Goal: Task Accomplishment & Management: Use online tool/utility

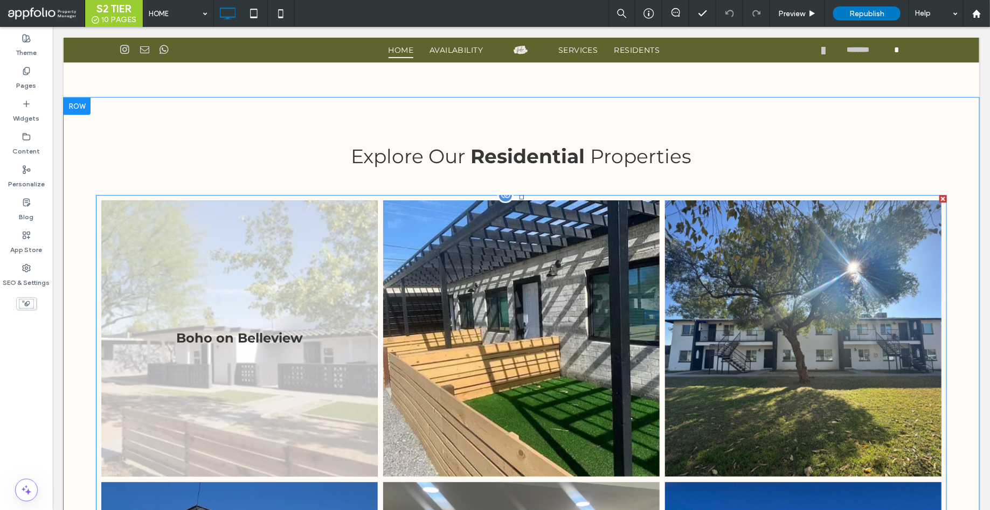
click at [292, 305] on link at bounding box center [239, 338] width 277 height 277
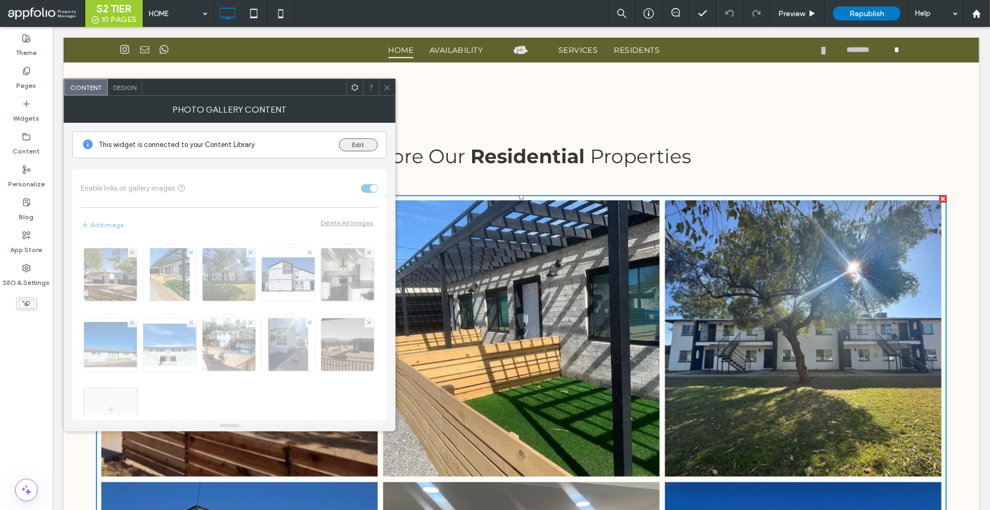
click at [358, 148] on button "Edit" at bounding box center [358, 145] width 39 height 13
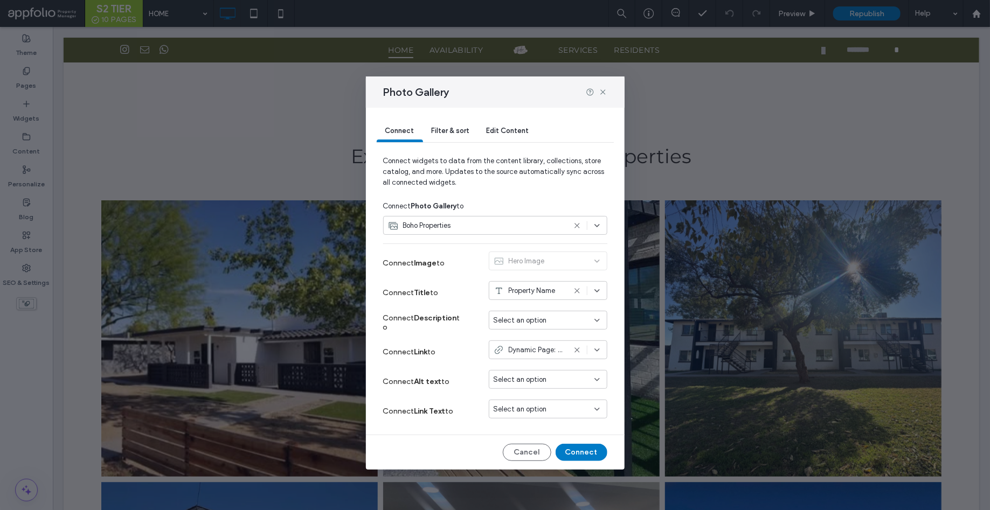
click at [446, 225] on span "Boho Properties" at bounding box center [427, 225] width 48 height 11
click at [517, 349] on span "Dynamic Page: RESIDENTIAL PAGE TEMPLATE" at bounding box center [537, 350] width 57 height 11
click at [517, 348] on span "Dynamic Page: RESIDENTIAL PAGE TEMPLATE" at bounding box center [537, 350] width 57 height 11
click at [446, 130] on span "Filter & sort" at bounding box center [451, 131] width 38 height 8
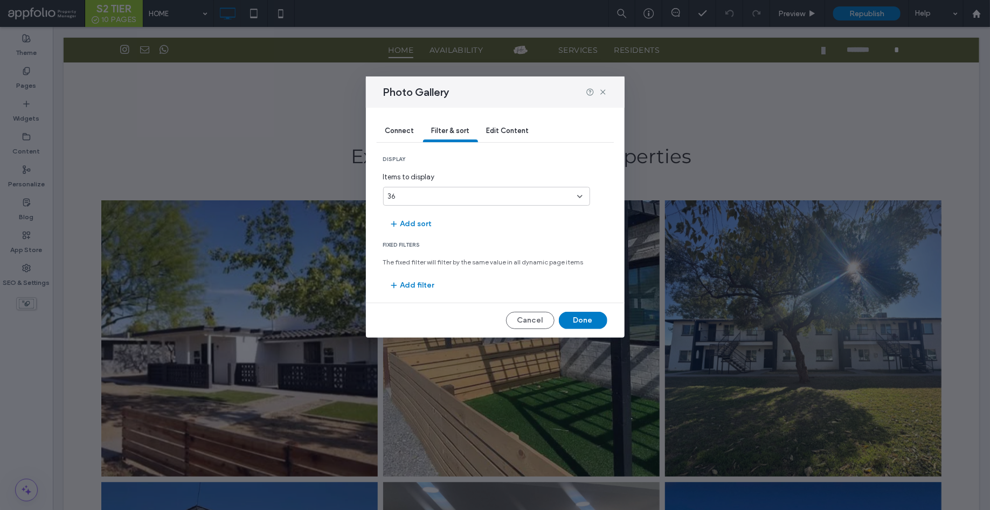
click at [494, 125] on div "Edit Content" at bounding box center [508, 132] width 60 height 22
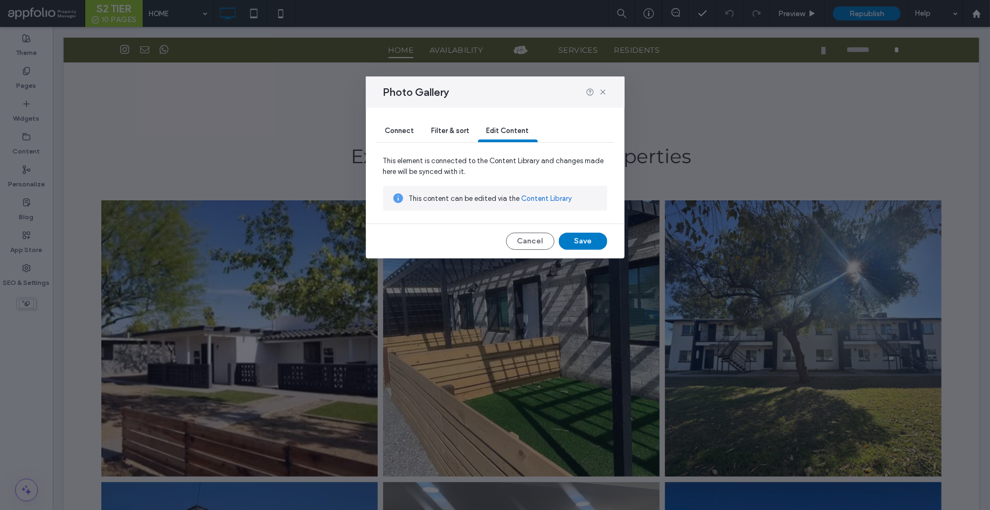
click at [405, 129] on span "Connect" at bounding box center [399, 131] width 29 height 8
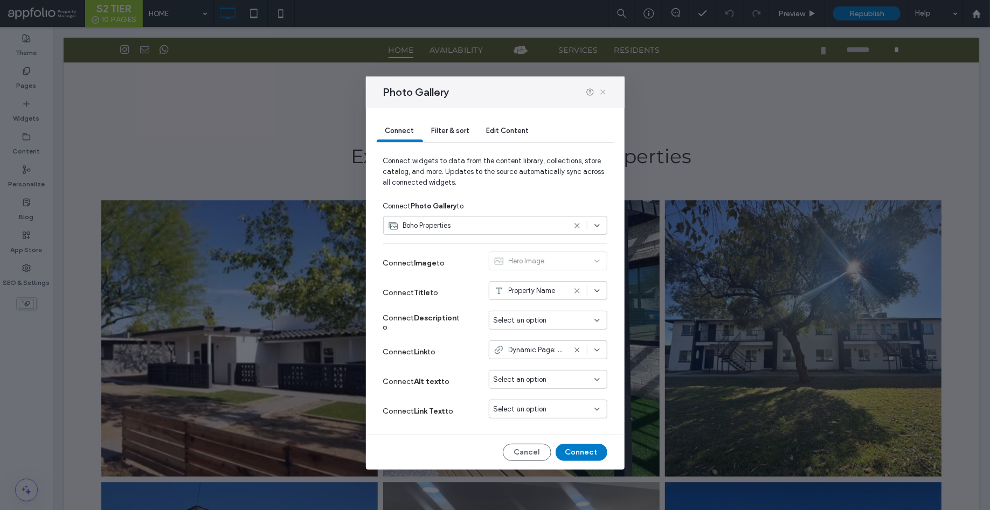
click at [604, 91] on icon at bounding box center [603, 92] width 9 height 9
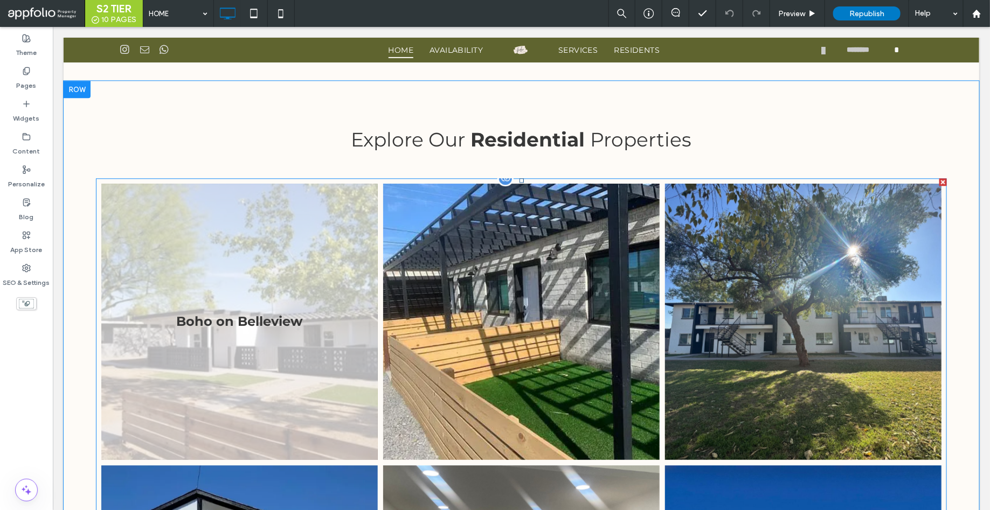
scroll to position [1273, 0]
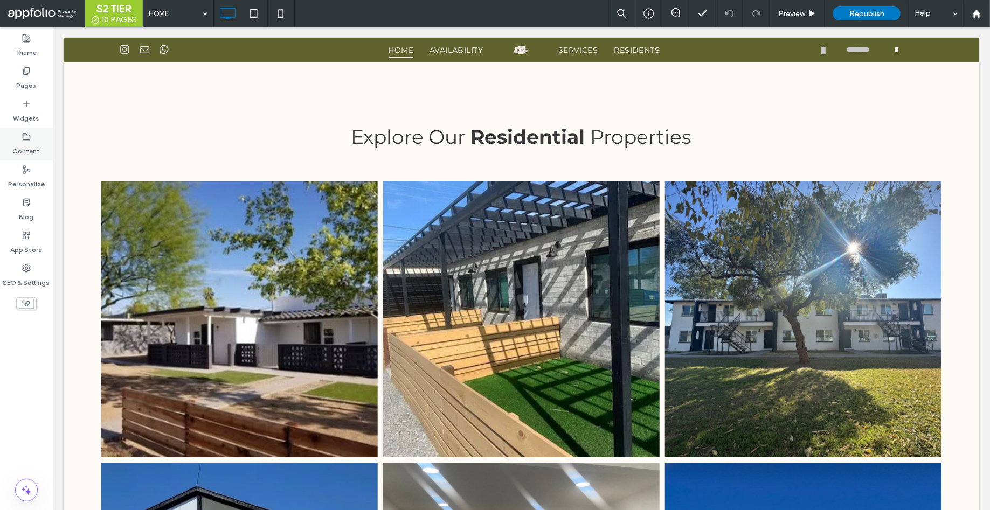
click at [28, 151] on label "Content" at bounding box center [26, 148] width 27 height 15
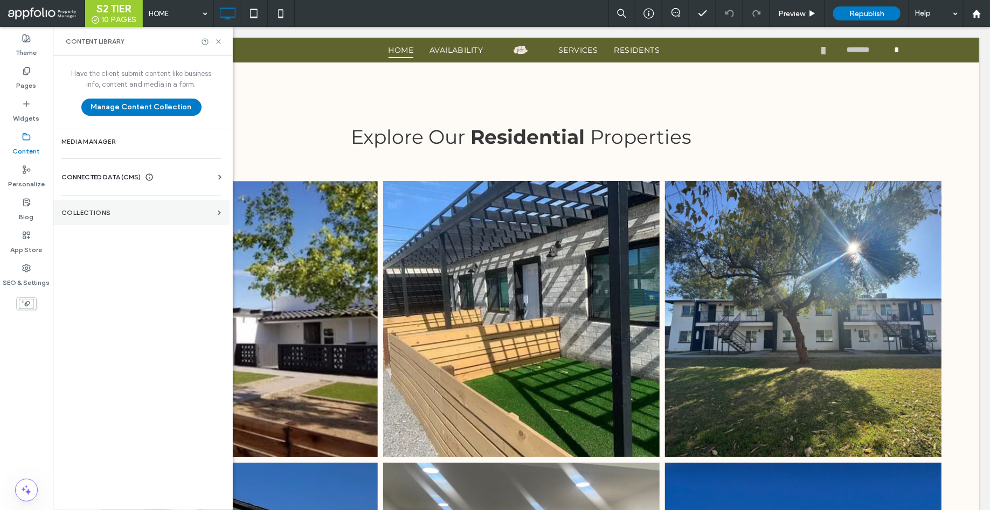
click at [81, 210] on label "Collections" at bounding box center [137, 213] width 152 height 8
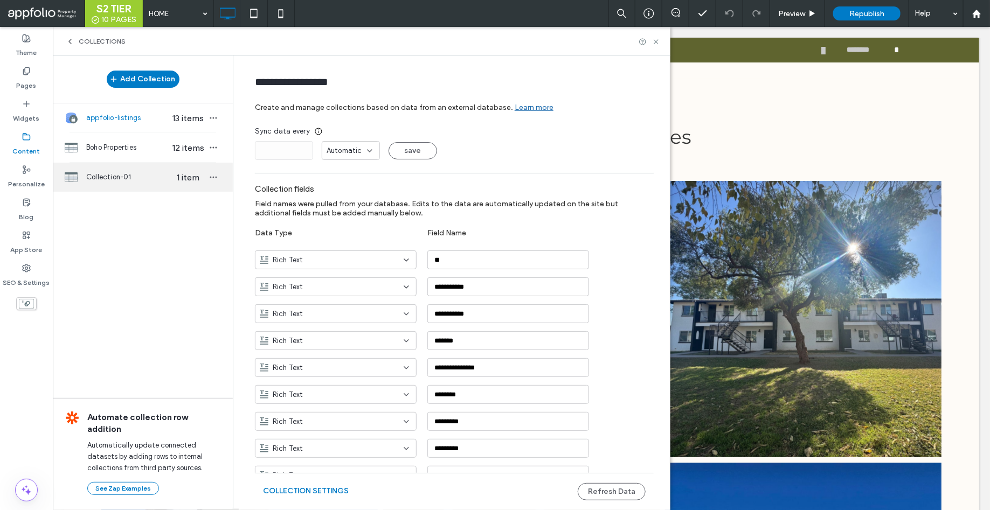
click at [114, 174] on span "Collection-01" at bounding box center [127, 177] width 83 height 11
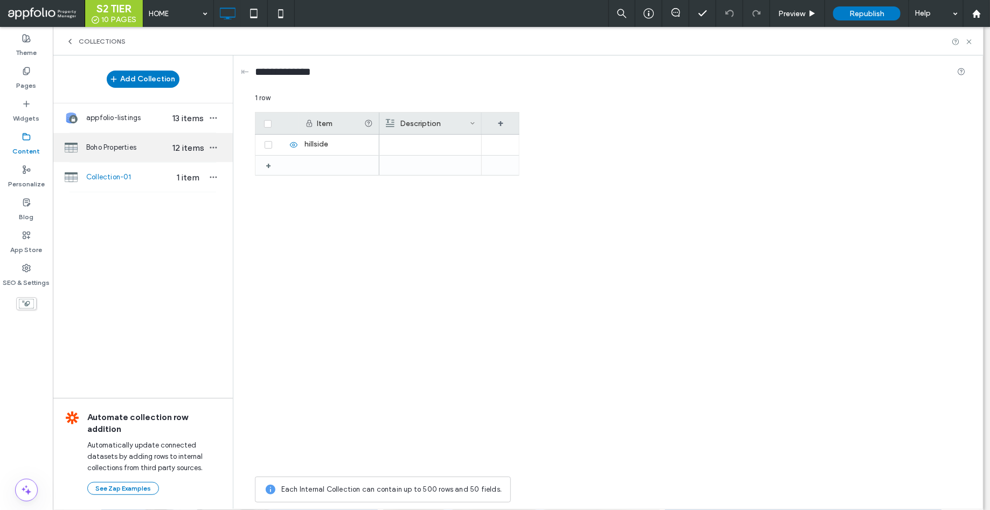
click at [114, 143] on span "Boho Properties" at bounding box center [127, 147] width 83 height 11
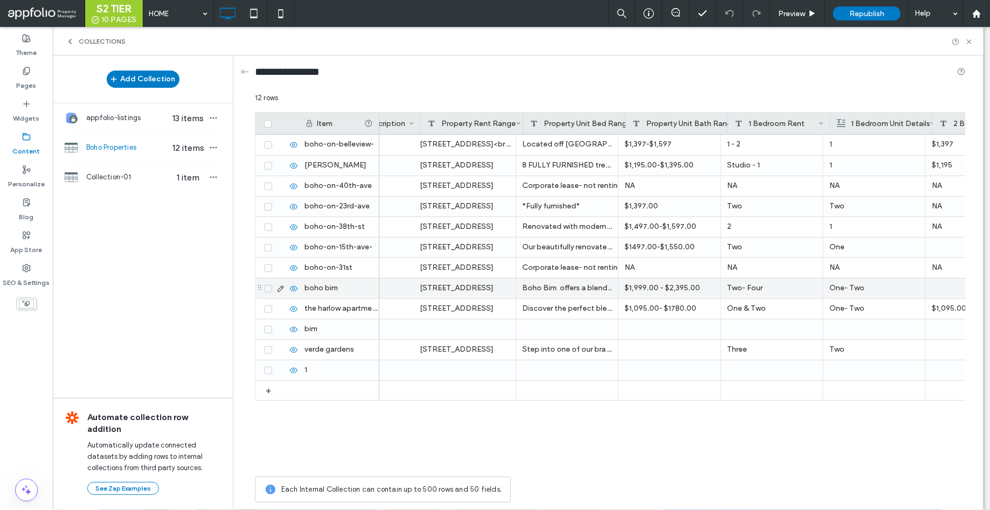
scroll to position [0, 0]
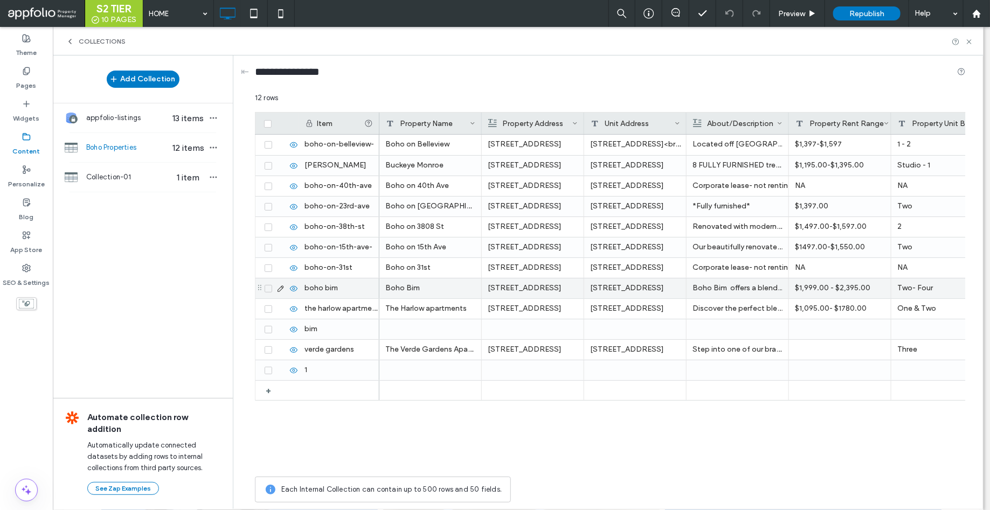
click at [281, 286] on use at bounding box center [281, 289] width 6 height 6
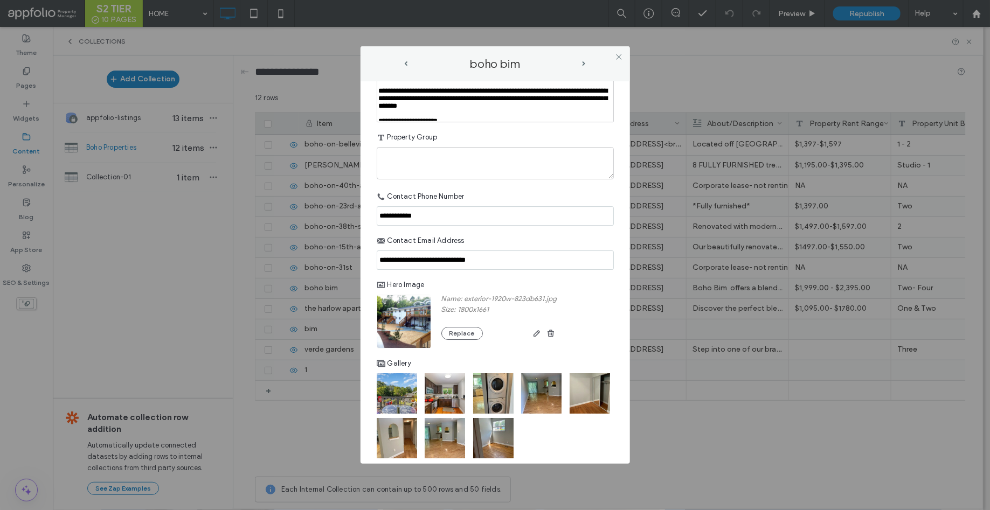
scroll to position [1681, 0]
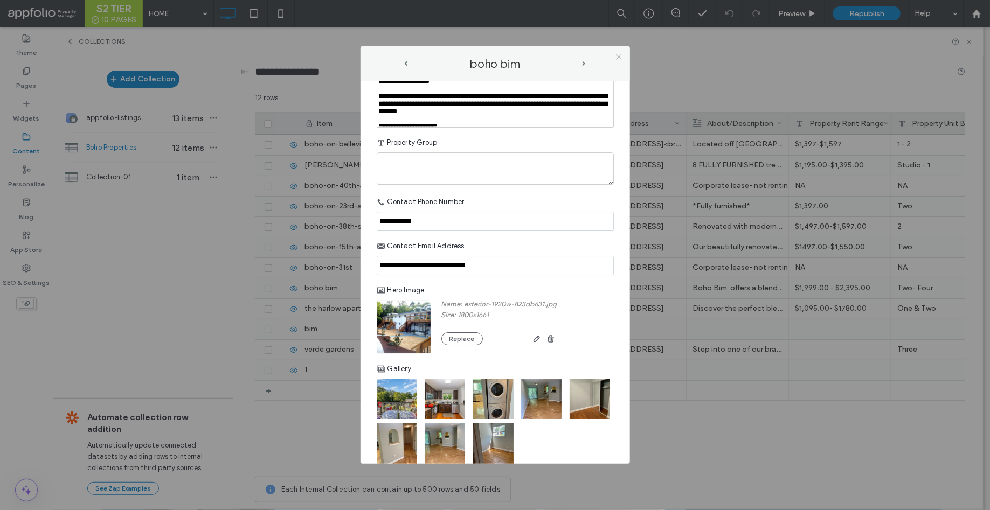
click at [618, 58] on use at bounding box center [618, 56] width 5 height 5
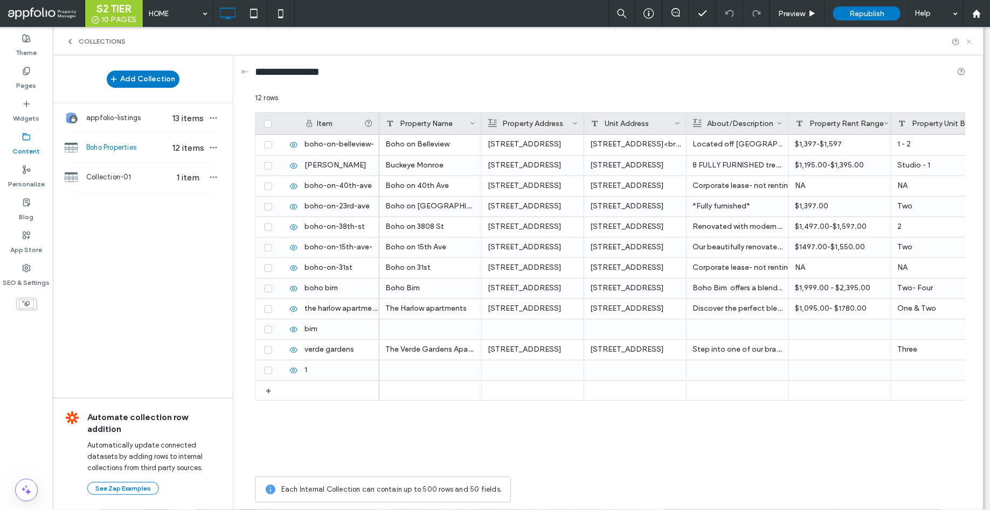
click at [970, 43] on icon at bounding box center [969, 42] width 8 height 8
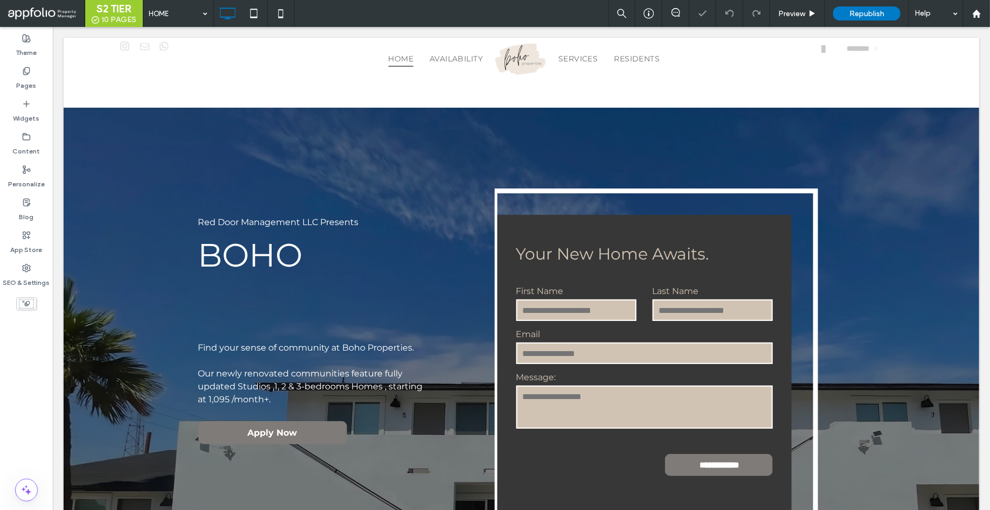
scroll to position [0, 0]
click at [927, 18] on div "Help" at bounding box center [936, 13] width 54 height 27
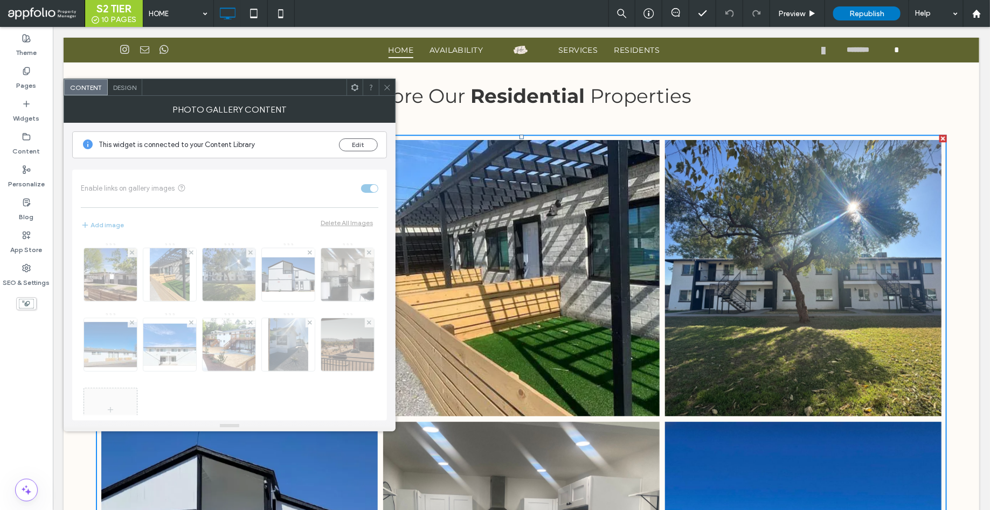
scroll to position [41, 0]
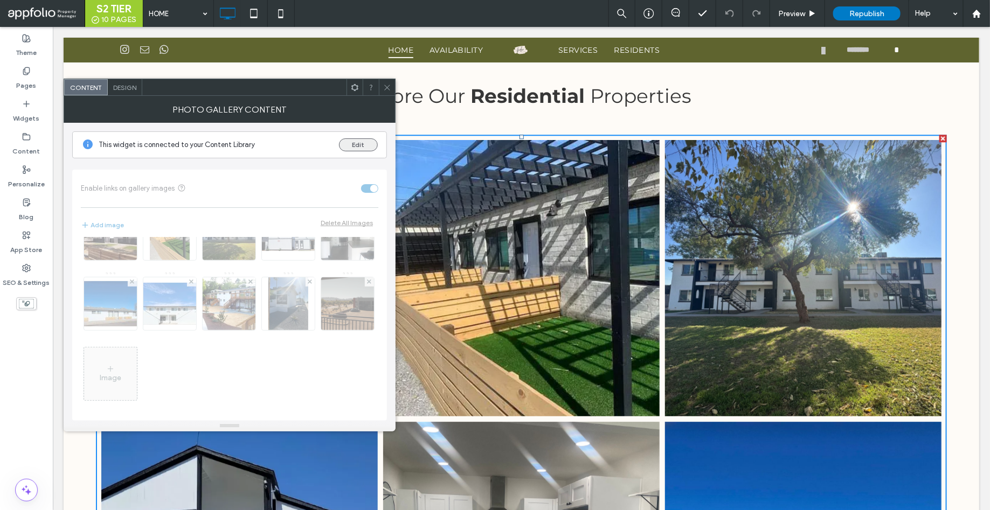
click at [358, 147] on button "Edit" at bounding box center [358, 145] width 39 height 13
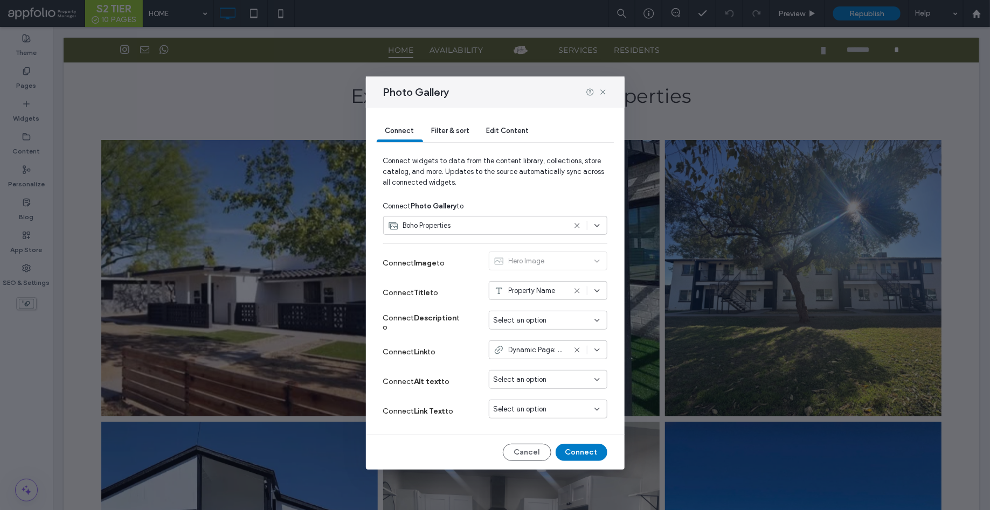
click at [456, 227] on div "Boho Properties" at bounding box center [476, 225] width 177 height 11
click at [455, 227] on div "Boho Properties" at bounding box center [476, 225] width 177 height 11
click at [508, 318] on span "Select an option" at bounding box center [520, 320] width 53 height 11
click at [439, 350] on label "Connect Link to" at bounding box center [423, 352] width 81 height 20
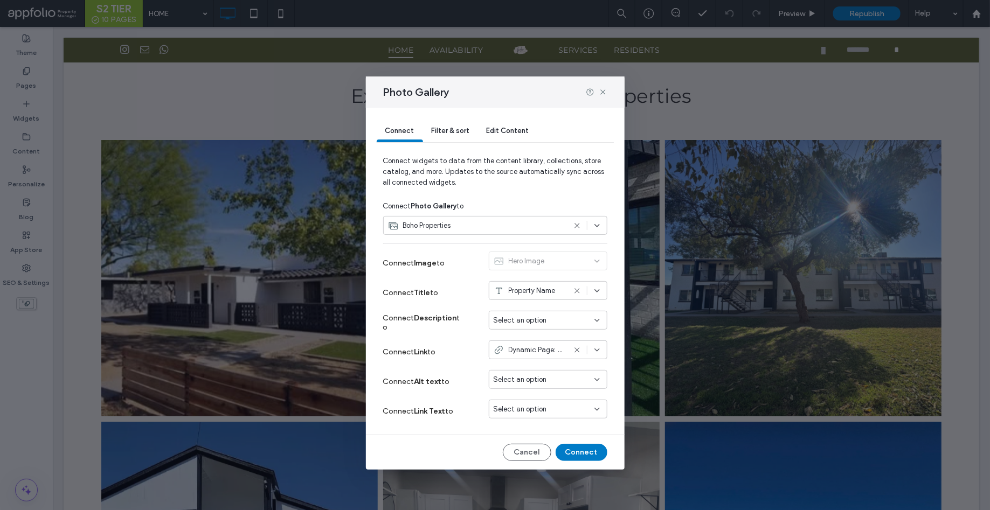
click at [521, 346] on span "Dynamic Page: RESIDENTIAL PAGE TEMPLATE" at bounding box center [537, 350] width 57 height 11
click at [430, 372] on label "Connect Alt text to" at bounding box center [423, 382] width 81 height 20
click at [602, 96] on div "Photo Gallery" at bounding box center [495, 92] width 259 height 31
click at [602, 93] on icon at bounding box center [603, 92] width 9 height 9
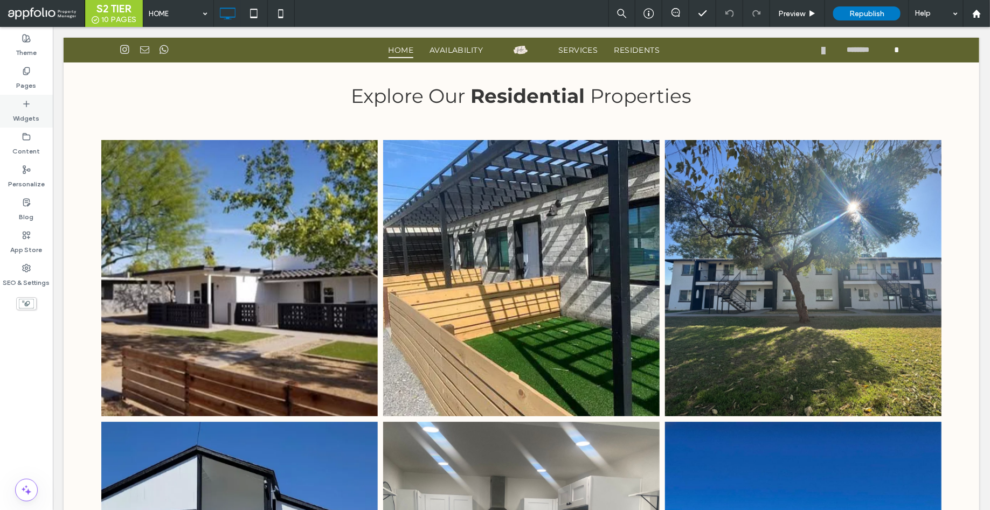
click at [19, 95] on div "Widgets" at bounding box center [26, 111] width 53 height 33
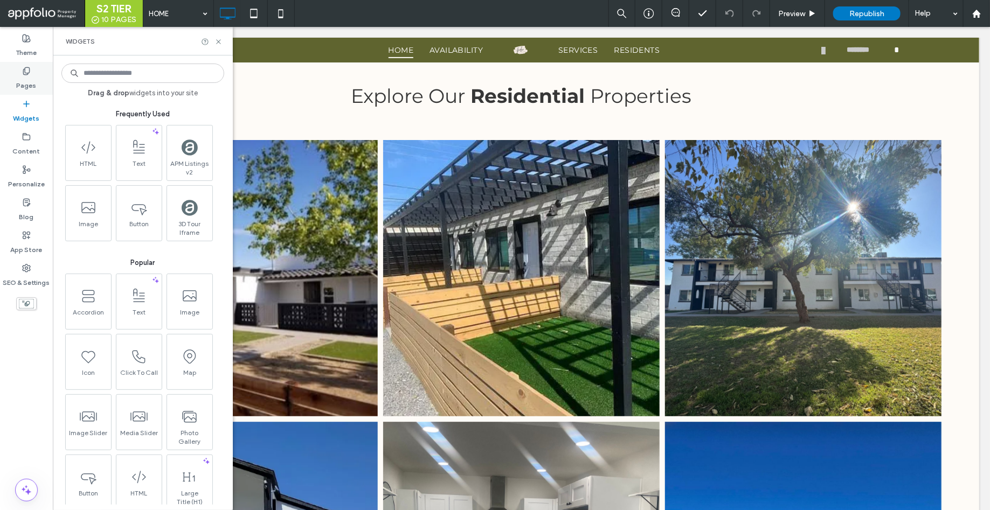
click at [20, 84] on label "Pages" at bounding box center [27, 82] width 20 height 15
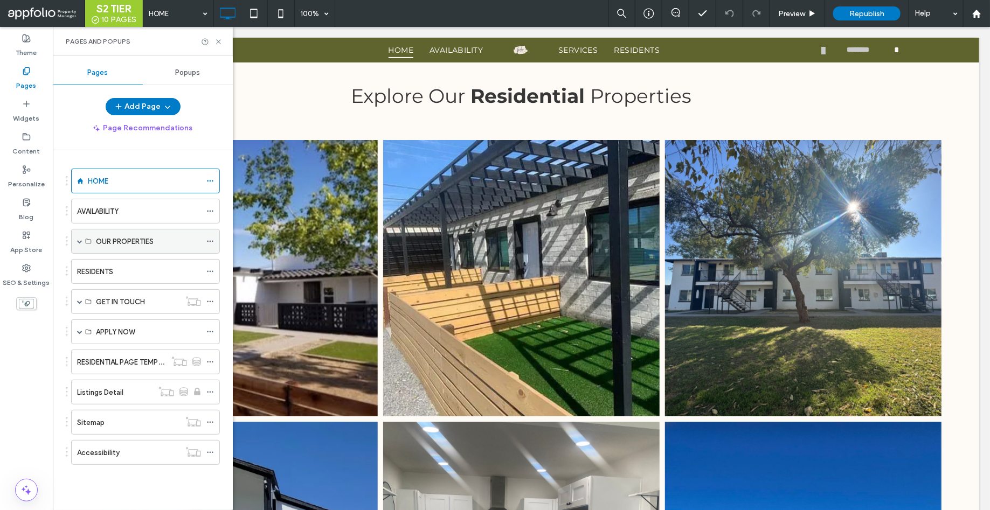
click at [73, 243] on div "OUR PROPERTIES" at bounding box center [145, 241] width 149 height 25
click at [74, 241] on div "OUR PROPERTIES" at bounding box center [145, 241] width 149 height 25
click at [81, 239] on span at bounding box center [79, 241] width 5 height 5
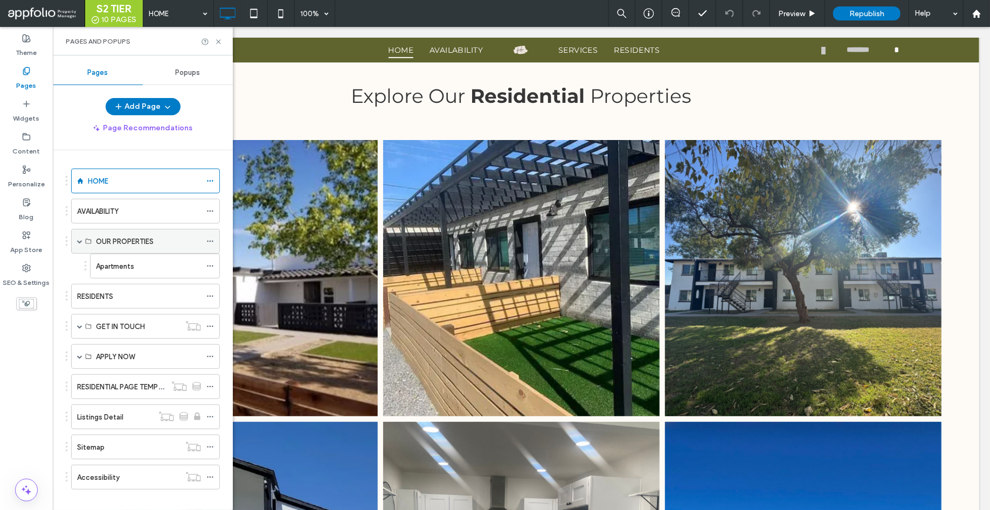
click at [81, 239] on span at bounding box center [79, 241] width 5 height 5
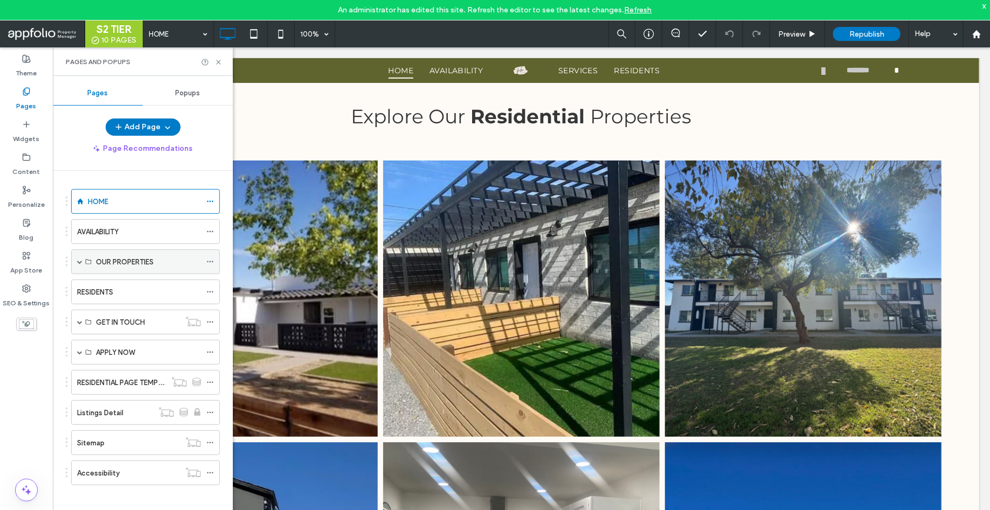
click at [79, 257] on span at bounding box center [79, 262] width 5 height 24
click at [29, 164] on label "Content" at bounding box center [26, 169] width 27 height 15
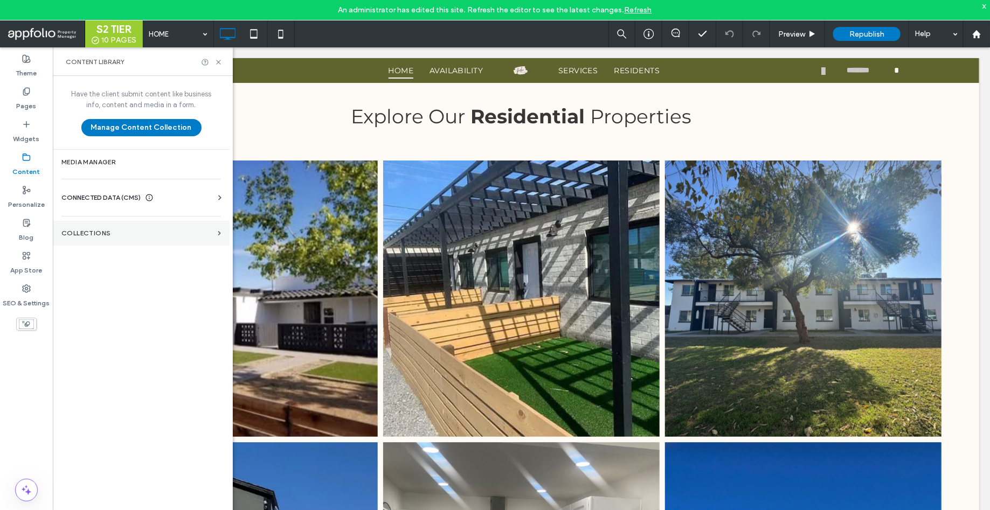
click at [100, 237] on section "Collections" at bounding box center [141, 233] width 177 height 25
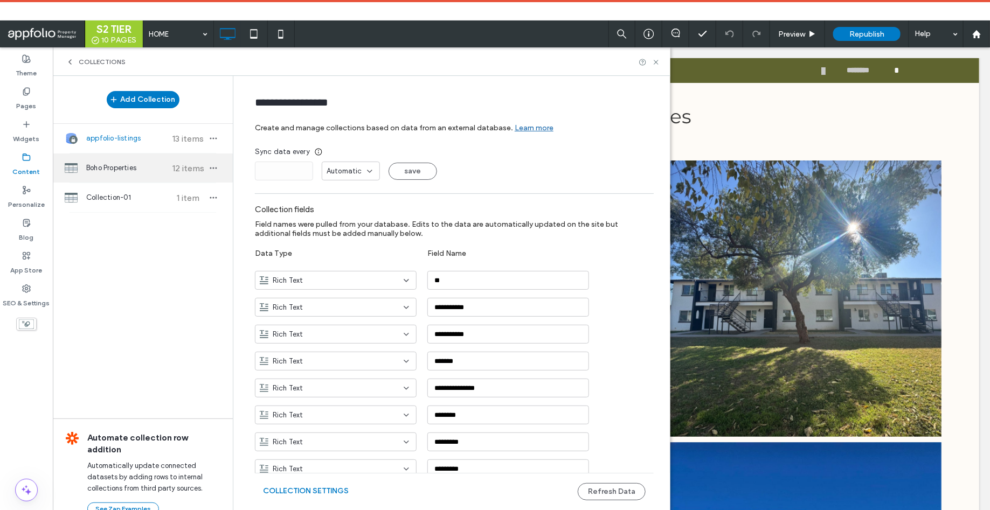
click at [113, 170] on span "Boho Properties" at bounding box center [126, 168] width 80 height 11
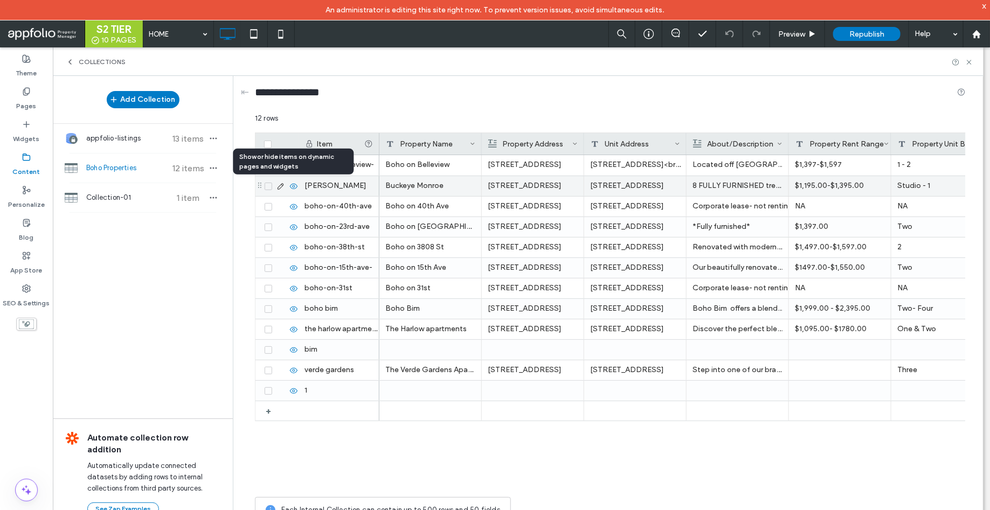
click at [293, 186] on use at bounding box center [294, 185] width 8 height 5
click at [293, 186] on icon at bounding box center [293, 186] width 9 height 9
click at [969, 60] on icon at bounding box center [969, 62] width 8 height 8
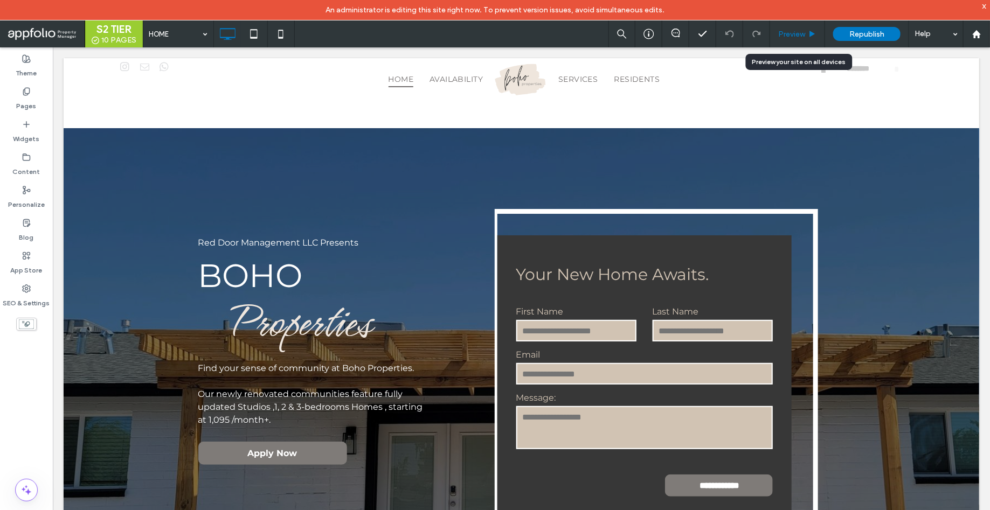
click at [783, 38] on span "Preview" at bounding box center [791, 34] width 27 height 9
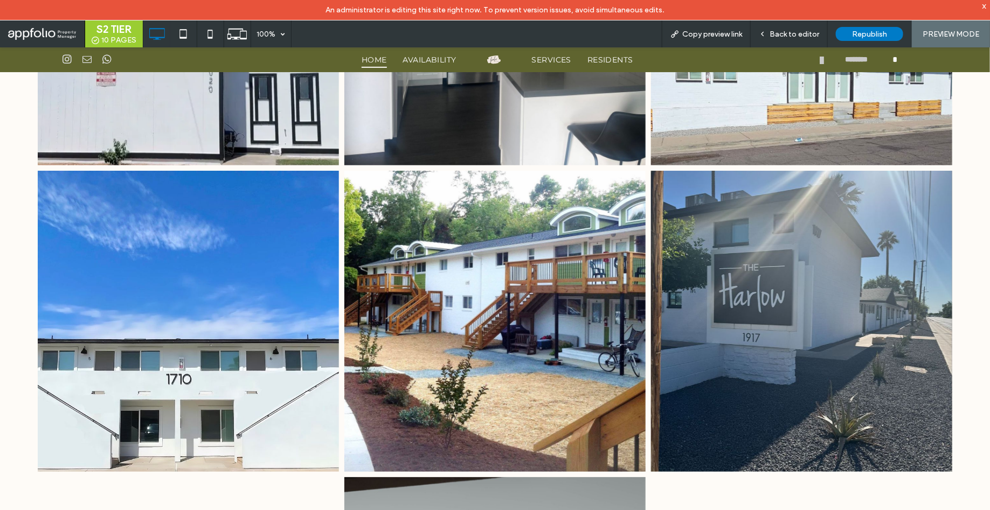
scroll to position [1930, 0]
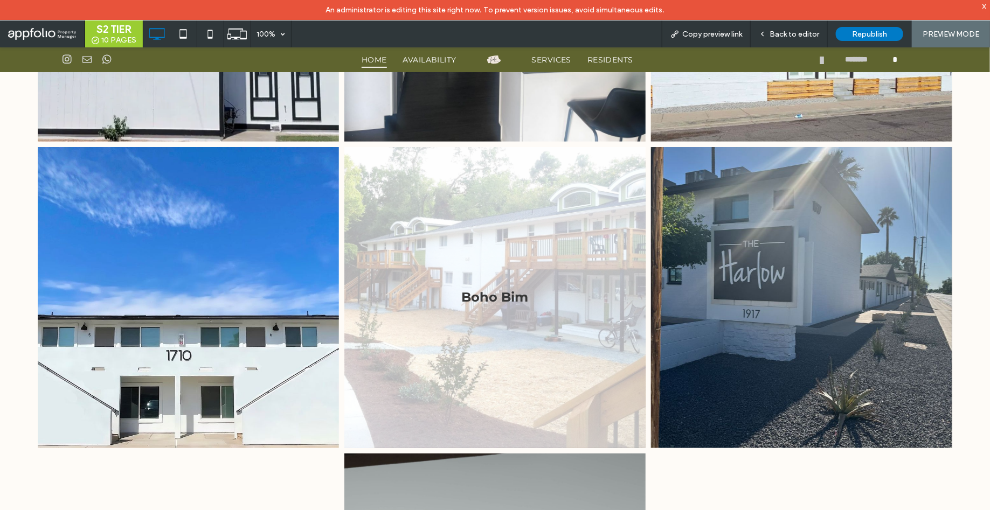
click at [455, 314] on link at bounding box center [494, 297] width 301 height 301
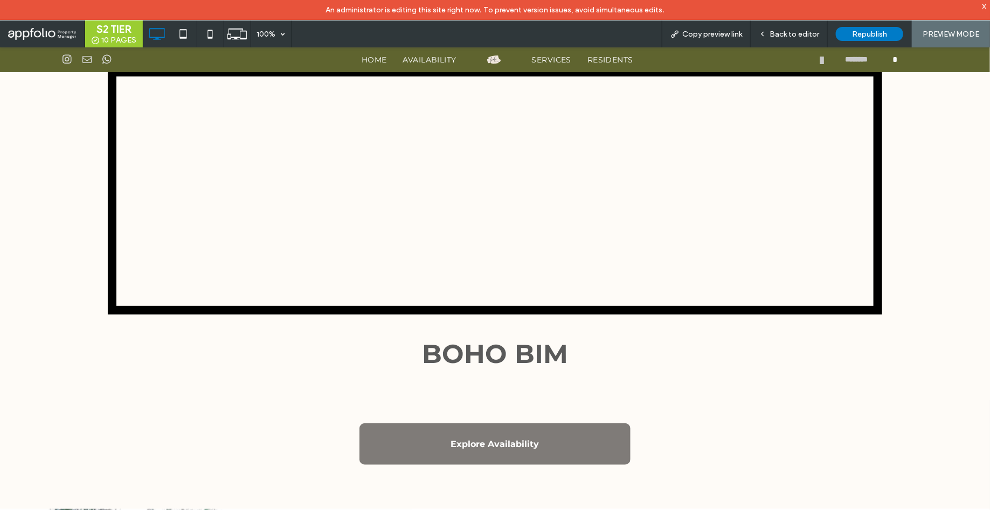
scroll to position [12, 0]
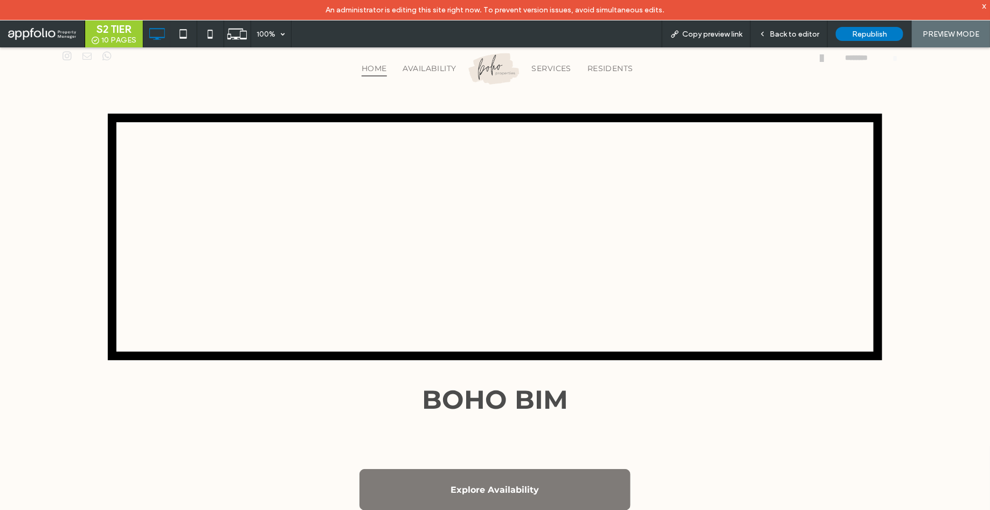
click at [371, 68] on span "HOME" at bounding box center [374, 68] width 25 height 17
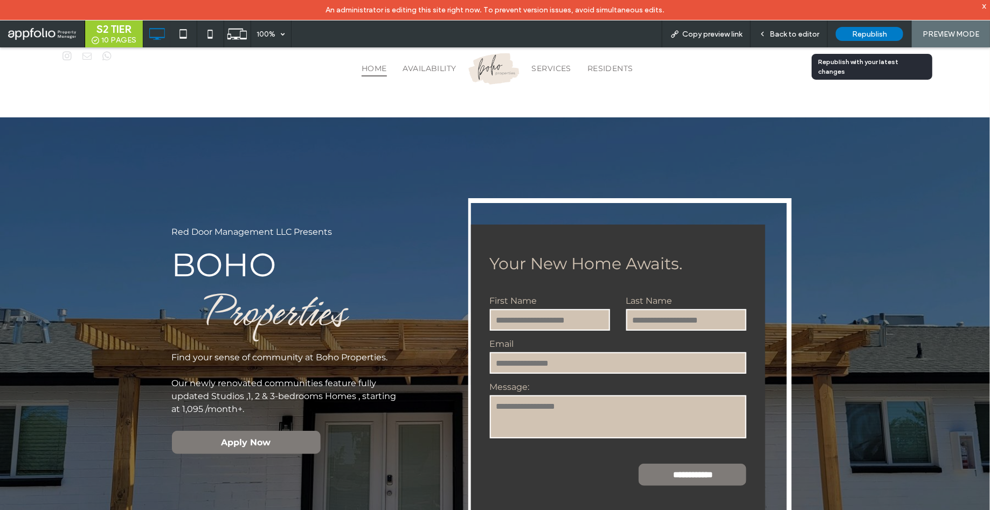
click at [868, 33] on span "Republish" at bounding box center [869, 34] width 35 height 9
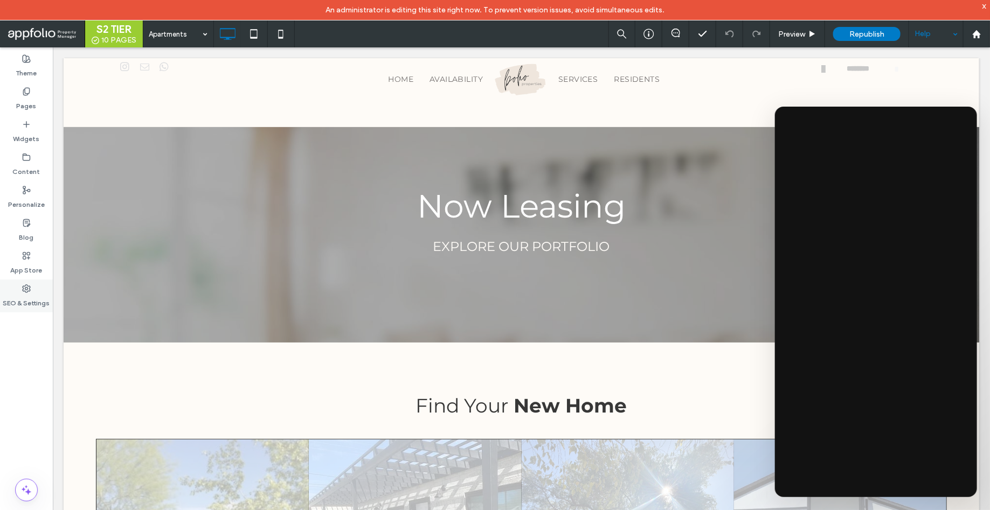
click at [23, 302] on label "SEO & Settings" at bounding box center [26, 300] width 47 height 15
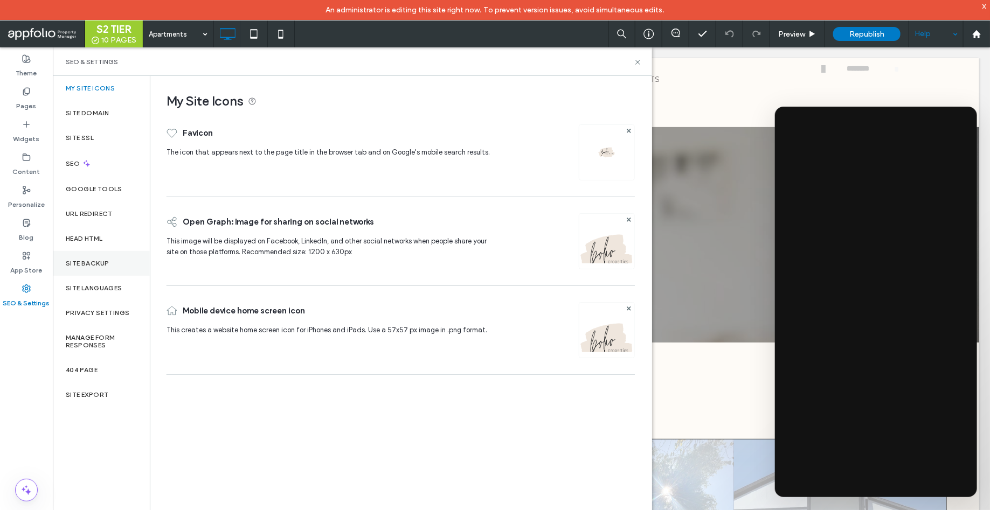
click at [111, 264] on div "Site Backup" at bounding box center [101, 263] width 97 height 25
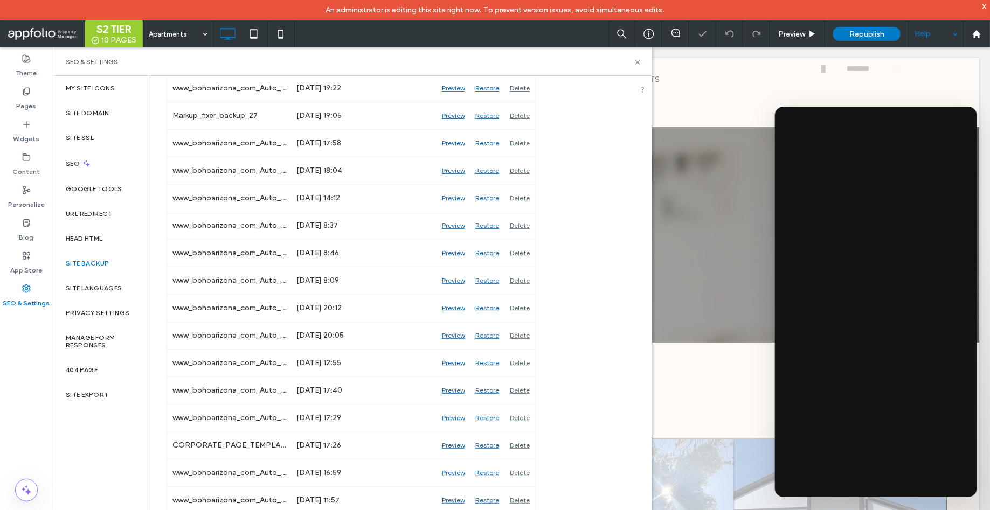
scroll to position [657, 0]
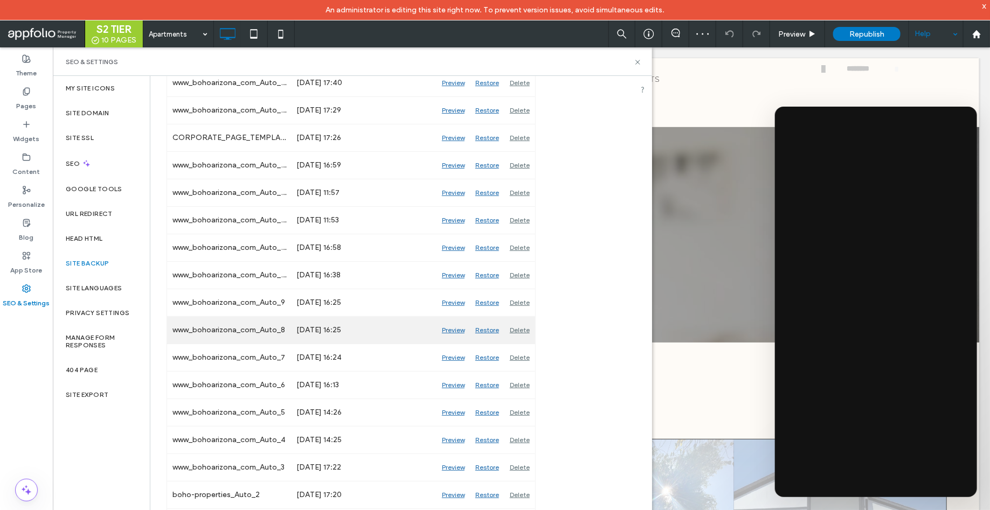
click at [449, 327] on div "Preview" at bounding box center [453, 330] width 33 height 27
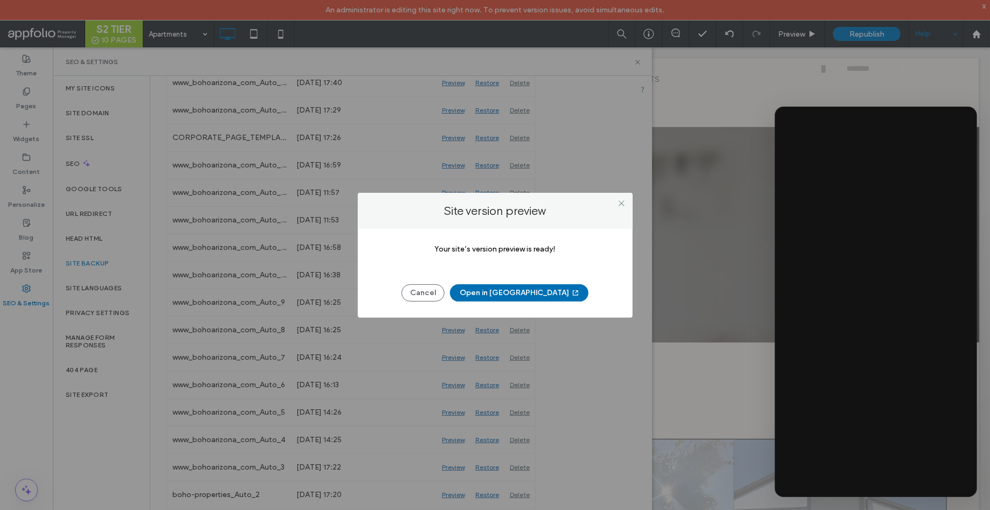
click at [520, 292] on button "Open in New Tab" at bounding box center [519, 293] width 139 height 17
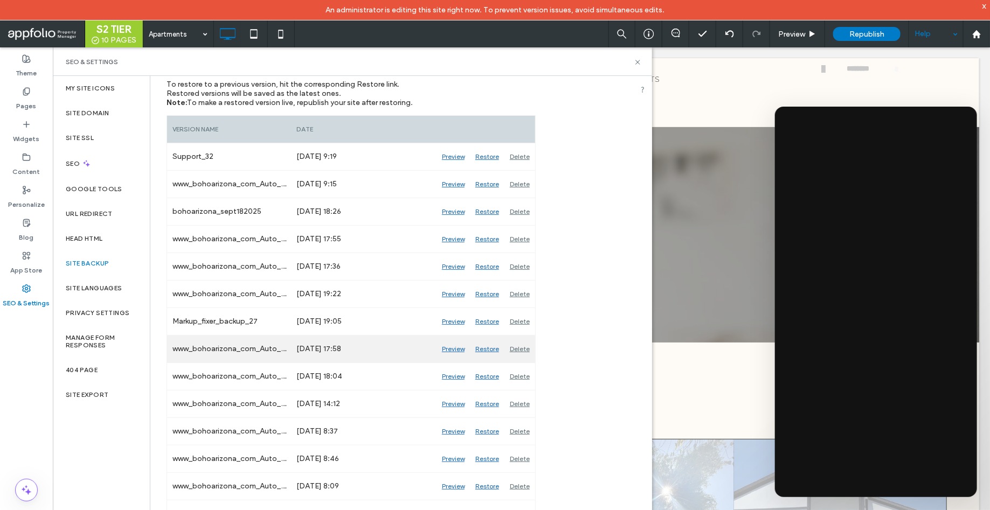
scroll to position [143, 0]
click at [455, 348] on div "Preview" at bounding box center [453, 349] width 33 height 27
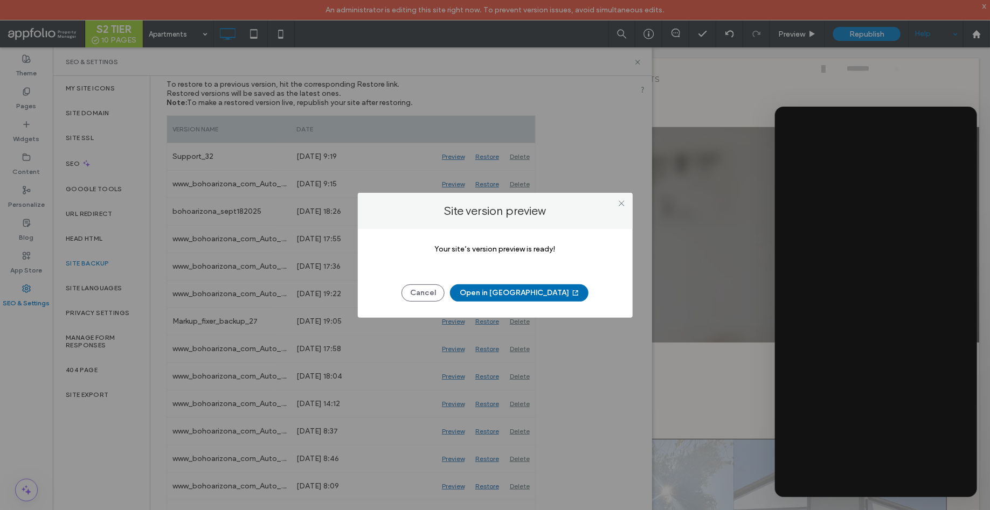
click at [519, 293] on button "Open in New Tab" at bounding box center [519, 293] width 139 height 17
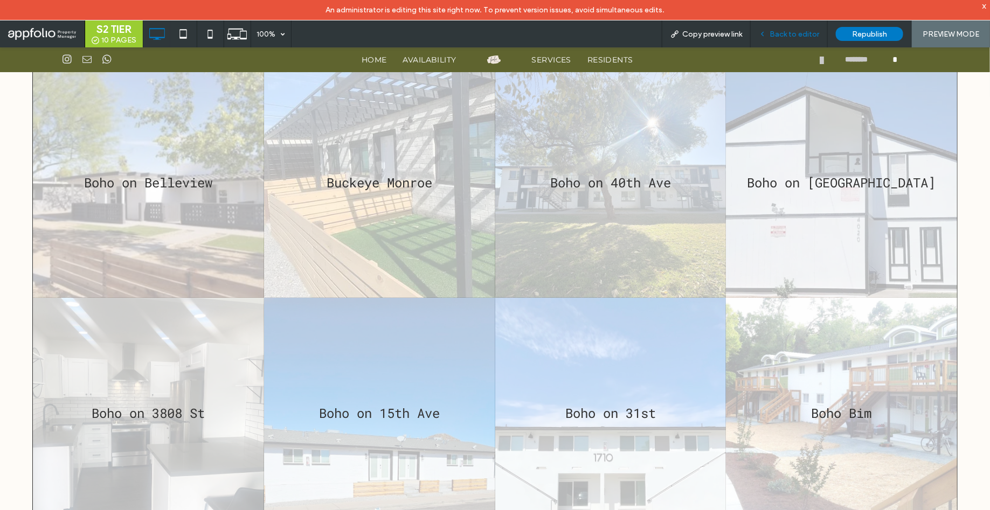
click at [799, 27] on div "Back to editor" at bounding box center [789, 33] width 77 height 27
click at [798, 33] on span "Back to editor" at bounding box center [795, 34] width 50 height 9
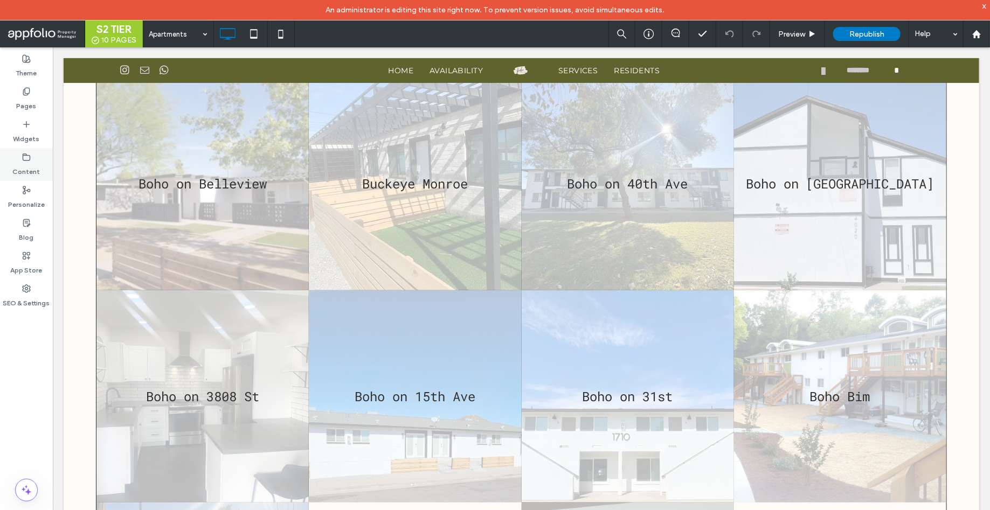
click at [29, 168] on label "Content" at bounding box center [26, 169] width 27 height 15
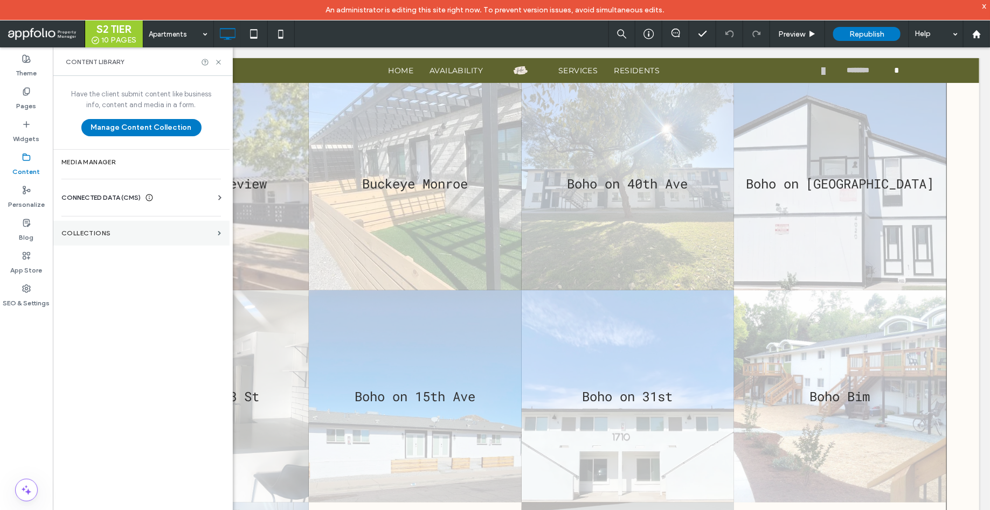
click at [99, 238] on section "Collections" at bounding box center [141, 233] width 177 height 25
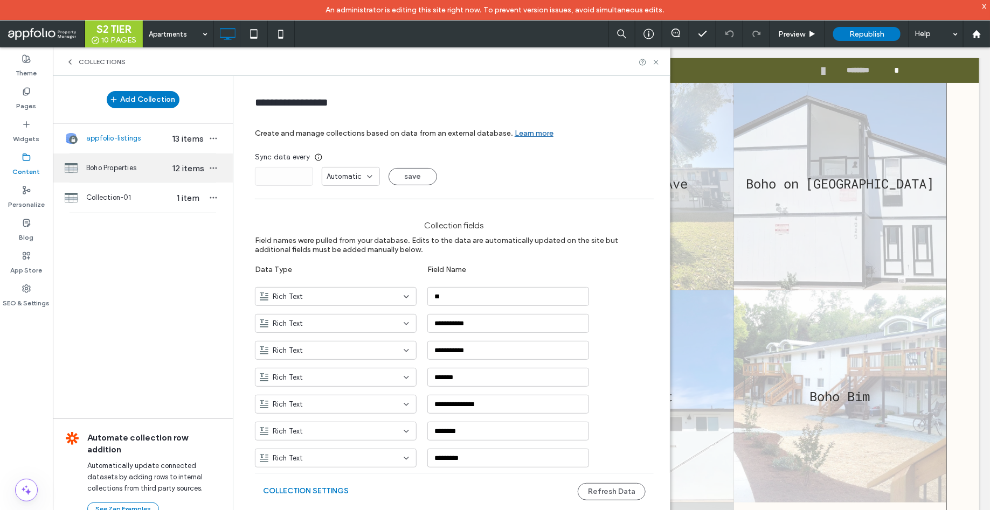
click at [113, 175] on div "Boho Properties 12 items" at bounding box center [143, 168] width 180 height 29
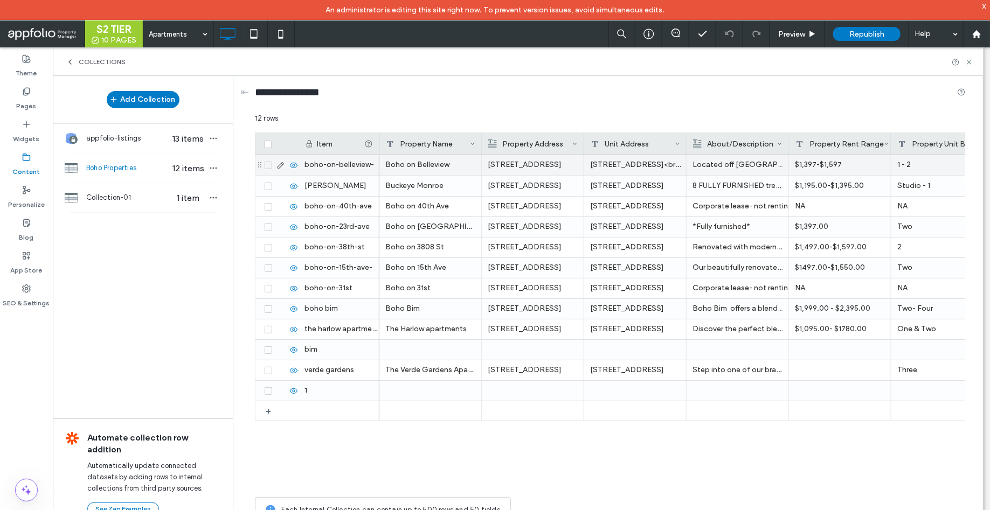
click at [280, 164] on icon at bounding box center [281, 165] width 9 height 9
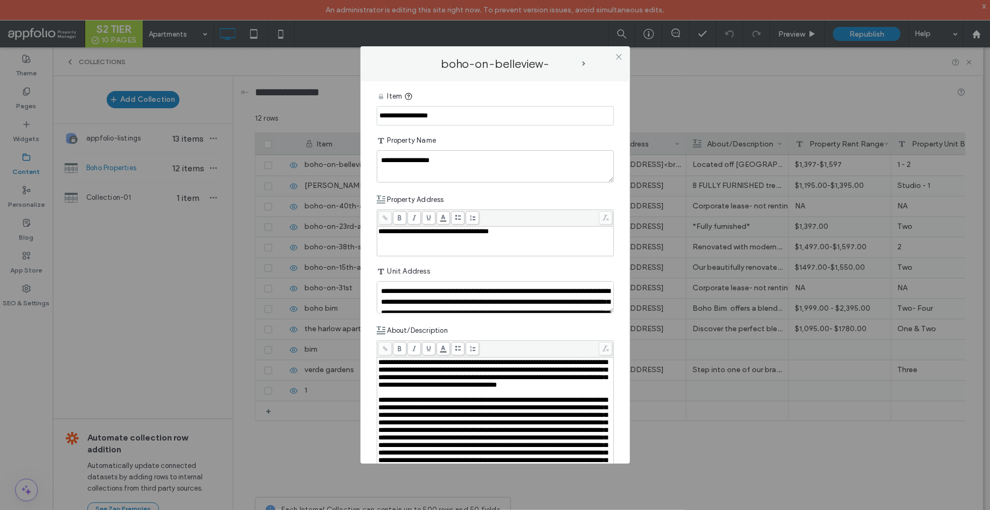
scroll to position [1454, 0]
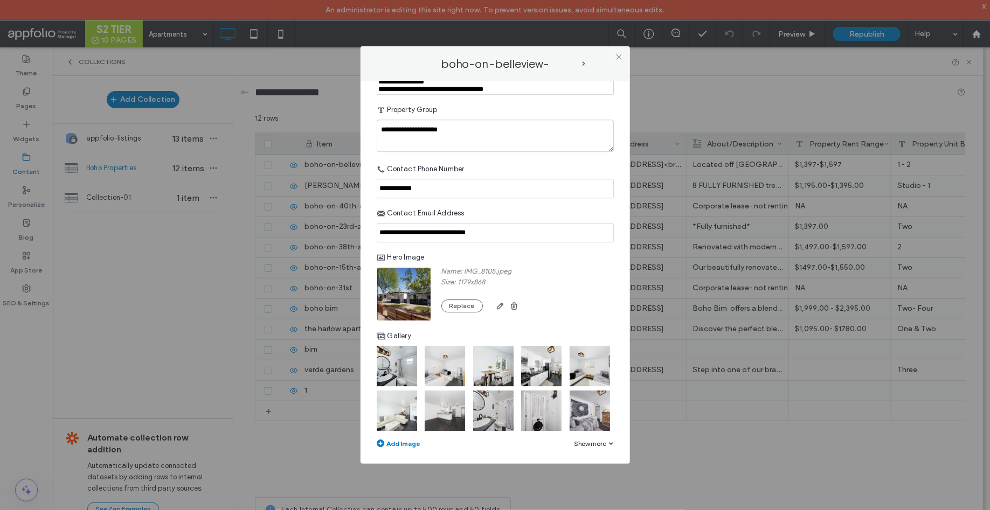
click at [595, 443] on div "Show more" at bounding box center [594, 444] width 39 height 8
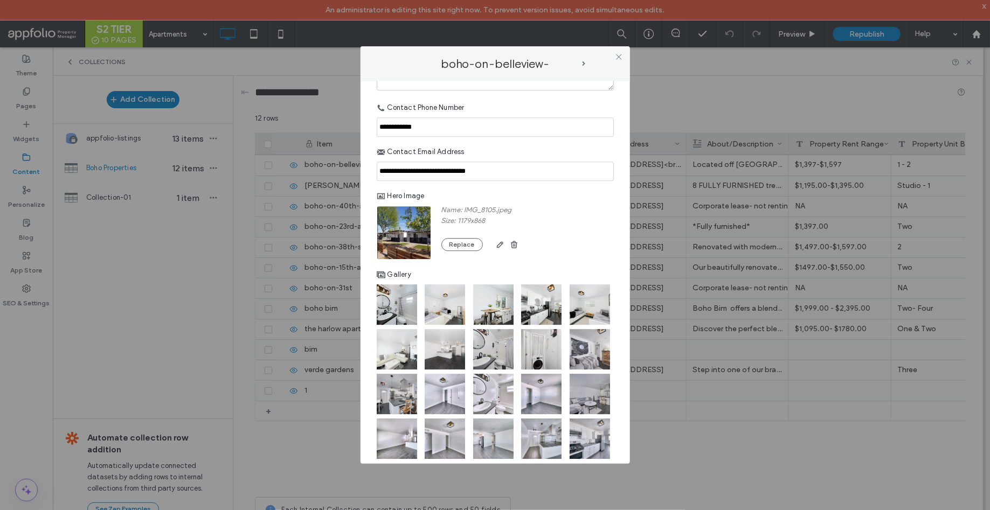
scroll to position [1543, 0]
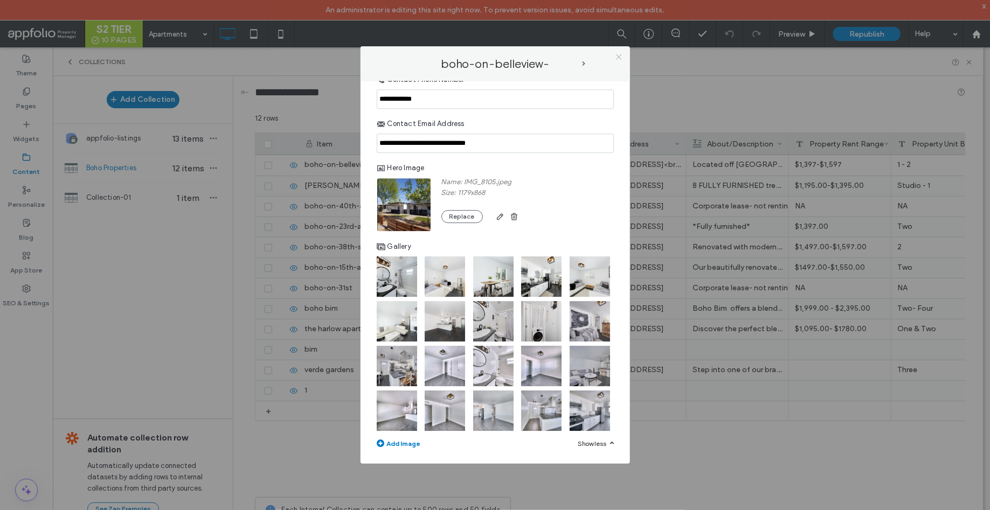
click at [619, 54] on icon at bounding box center [619, 57] width 8 height 8
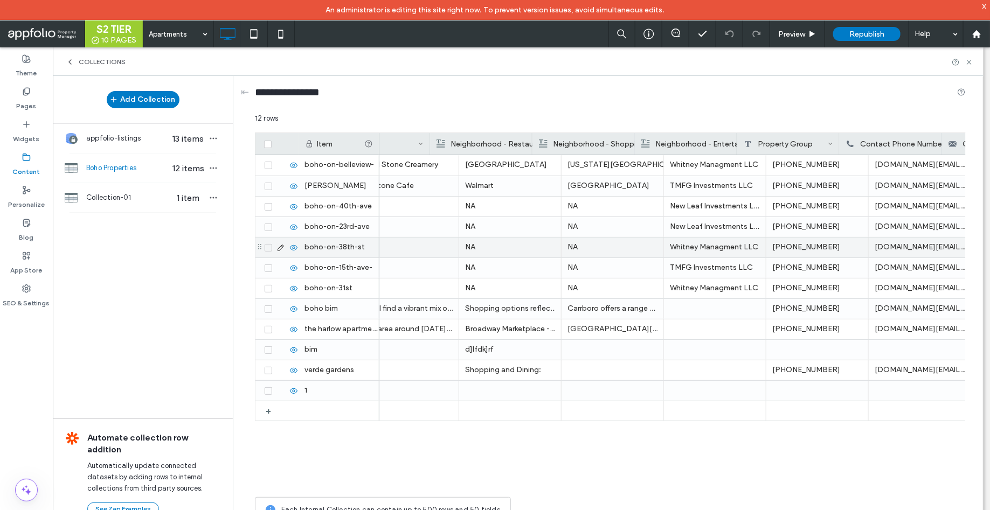
scroll to position [0, 1806]
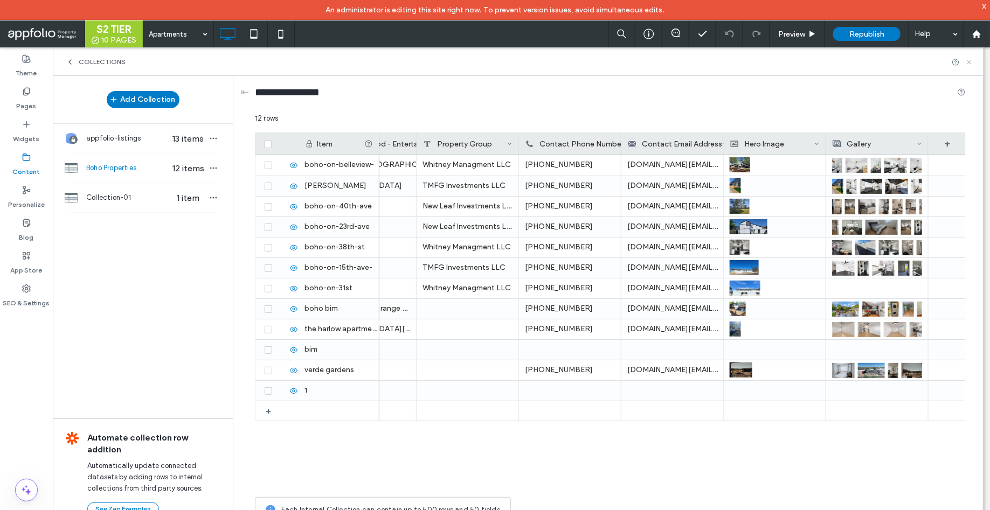
click at [971, 60] on use at bounding box center [969, 62] width 4 height 4
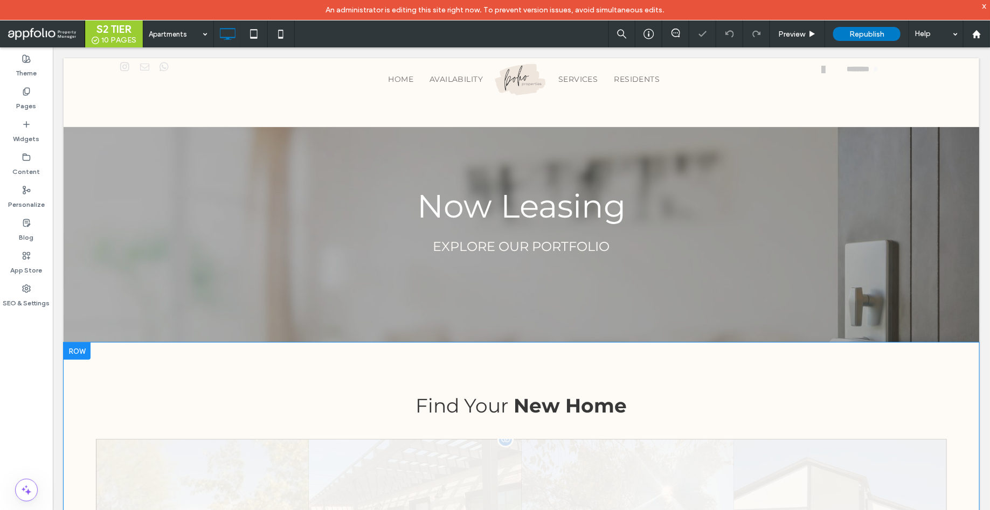
scroll to position [0, 0]
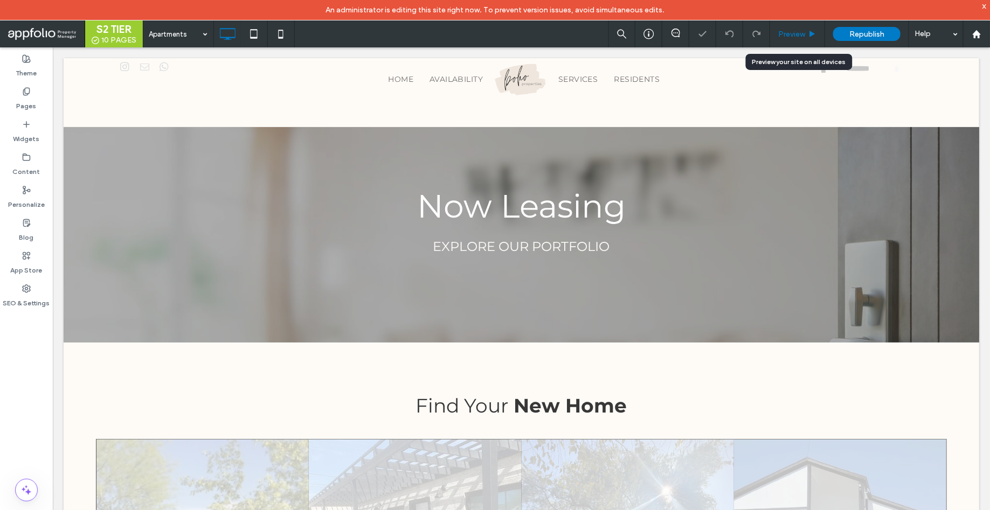
click at [797, 36] on span "Preview" at bounding box center [791, 34] width 27 height 9
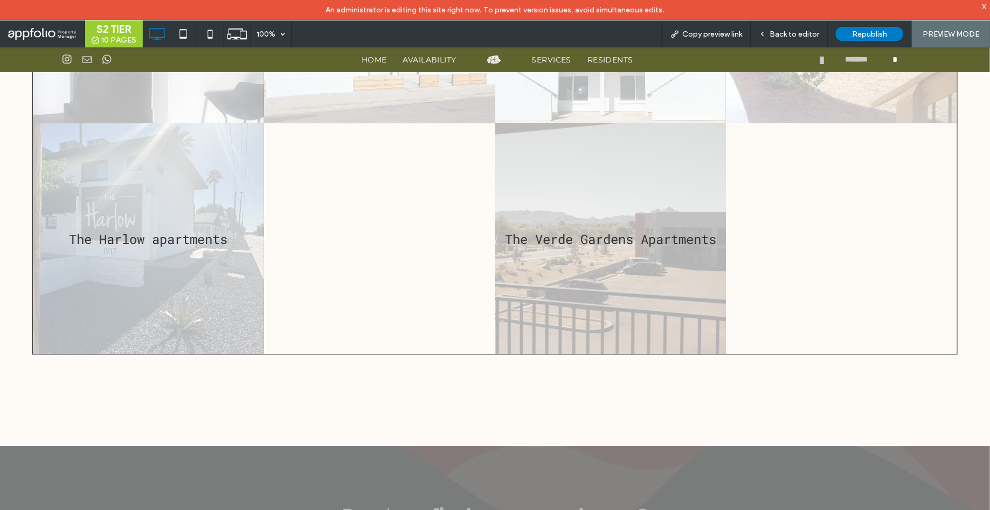
scroll to position [738, 0]
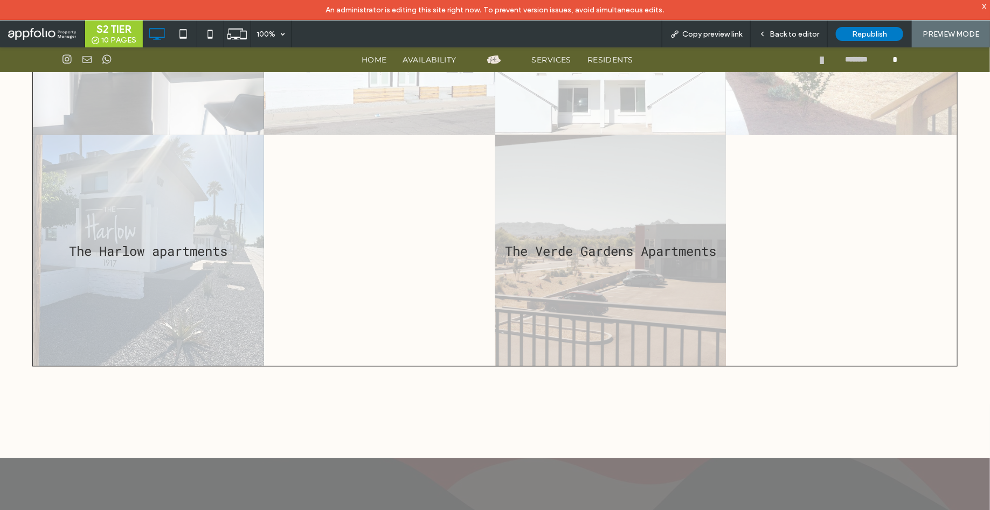
click at [596, 271] on link at bounding box center [610, 250] width 231 height 231
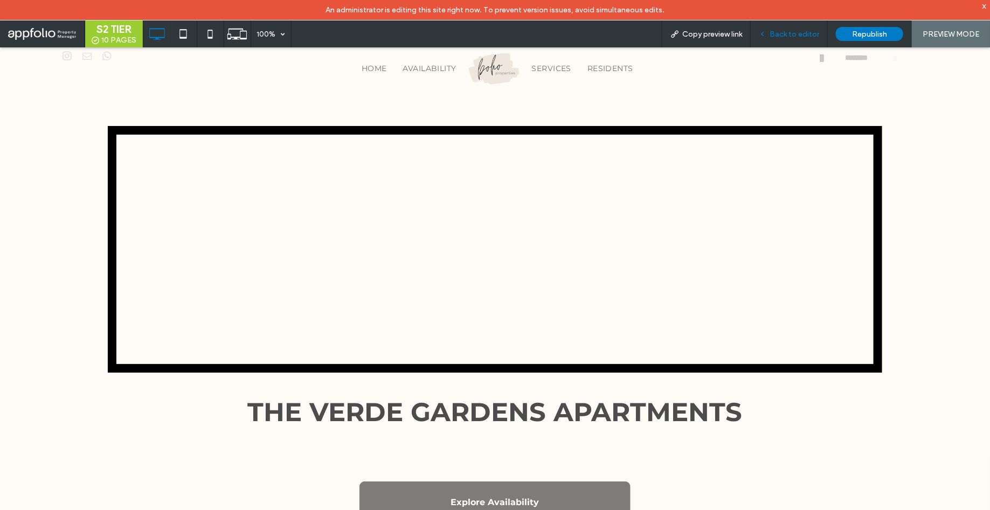
click at [802, 33] on span "Back to editor" at bounding box center [795, 34] width 50 height 9
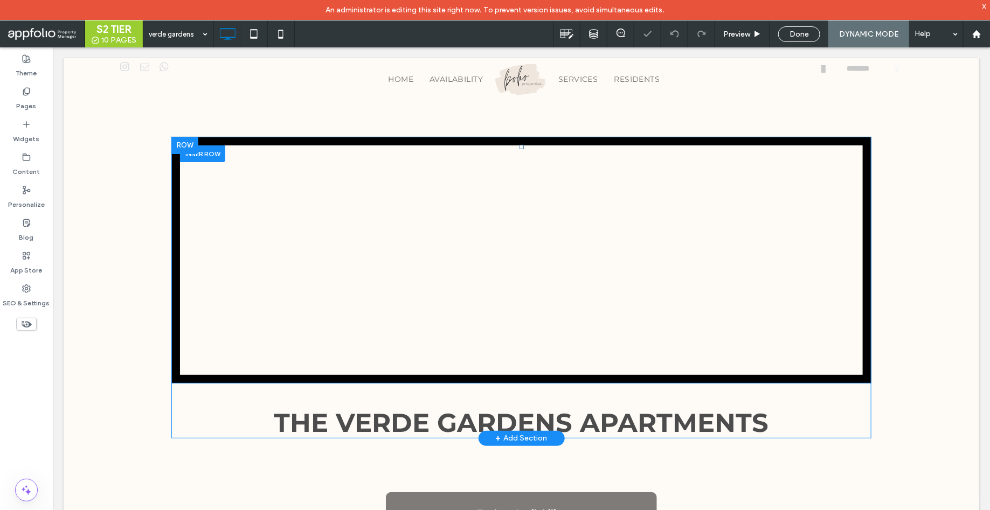
click at [505, 292] on div "Click To Paste" at bounding box center [521, 259] width 700 height 247
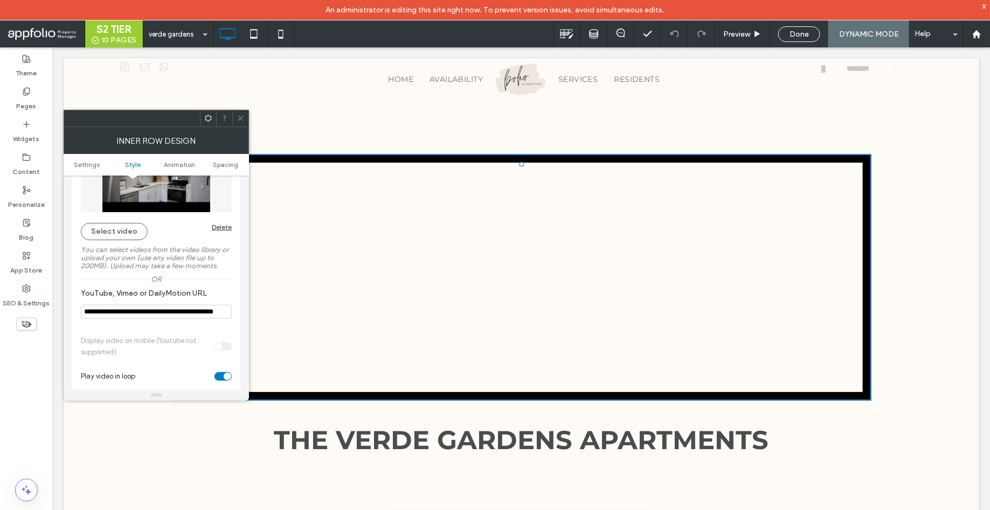
scroll to position [197, 0]
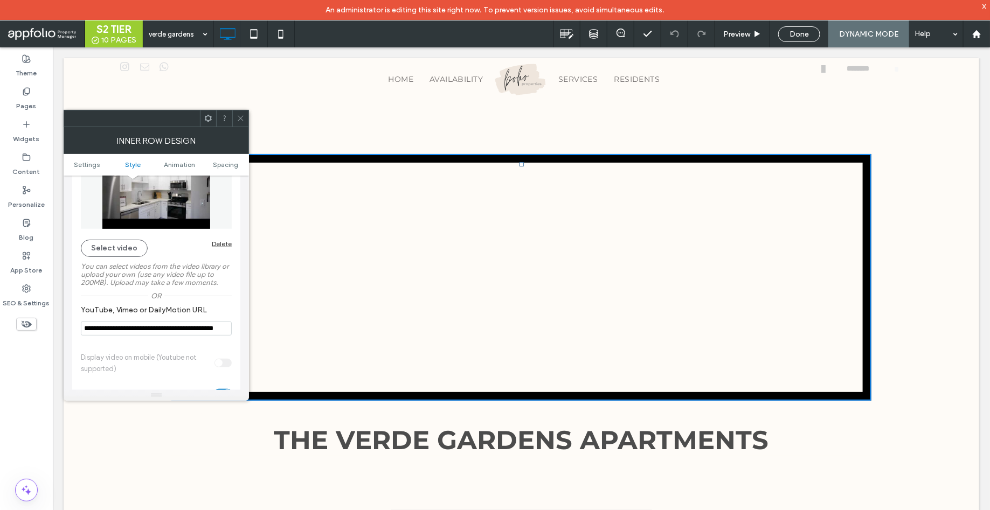
click at [240, 117] on icon at bounding box center [241, 118] width 8 height 8
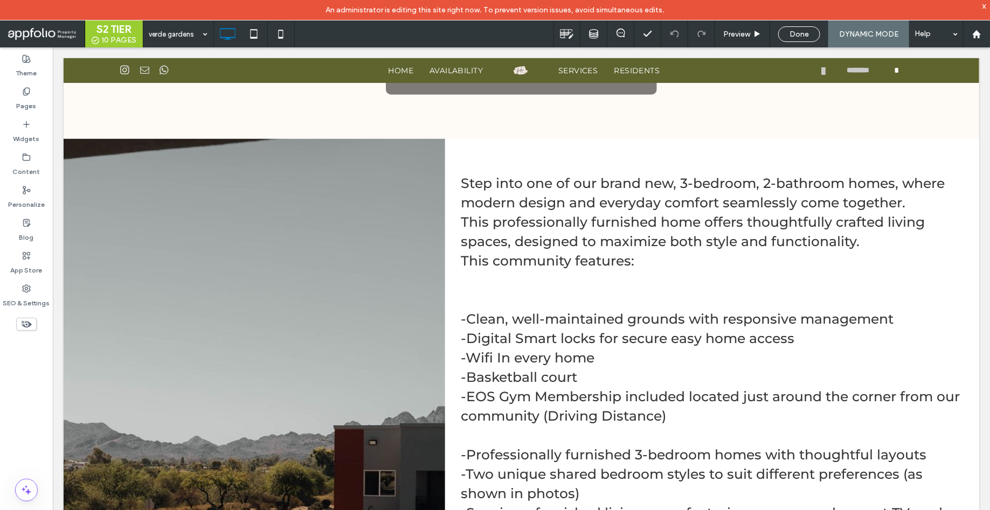
scroll to position [0, 0]
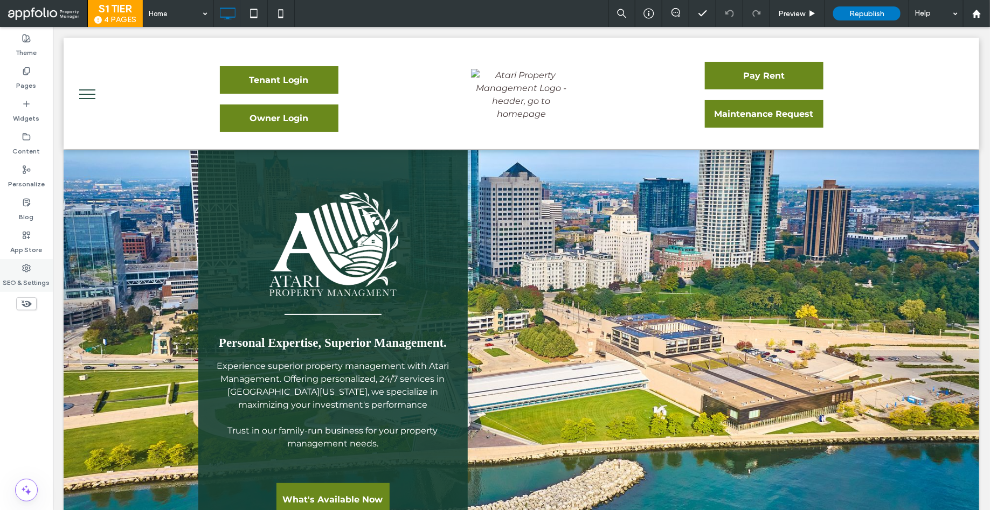
click at [20, 270] on div "SEO & Settings" at bounding box center [26, 275] width 53 height 33
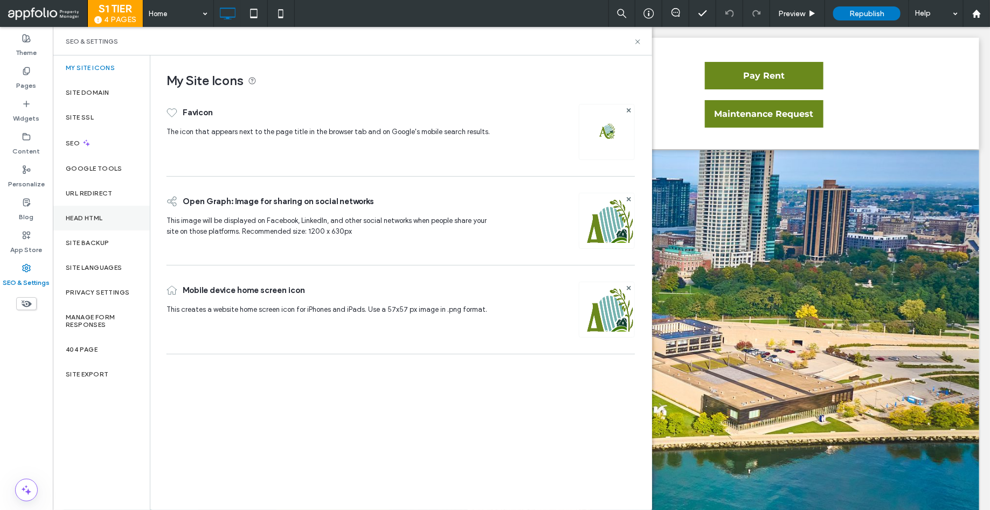
click at [102, 210] on div "Head HTML" at bounding box center [101, 218] width 97 height 25
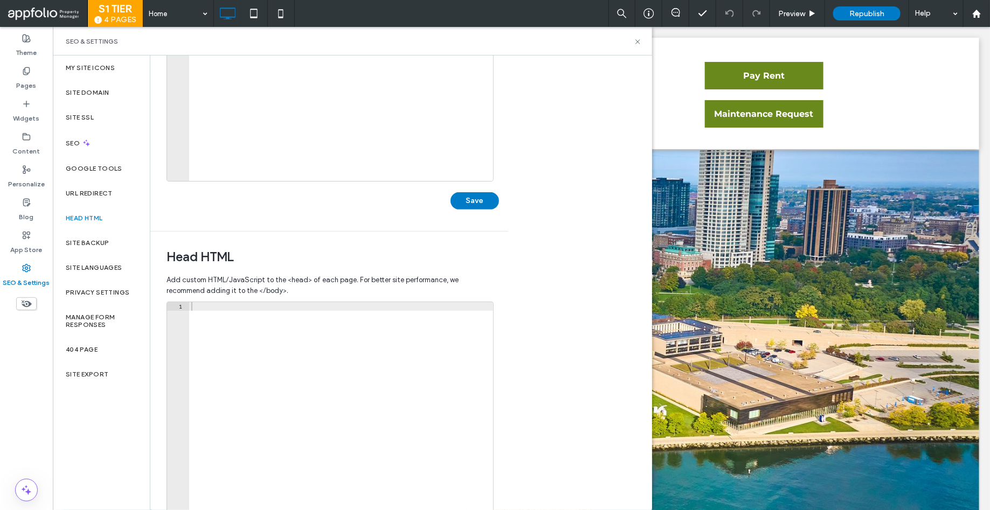
scroll to position [186, 0]
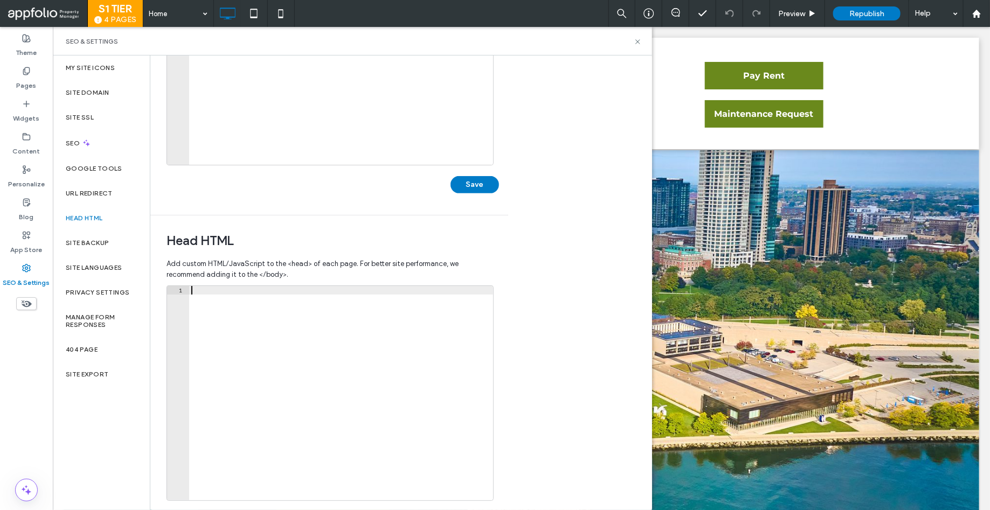
click at [347, 355] on div at bounding box center [341, 402] width 305 height 232
paste textarea "*********"
type textarea "*********"
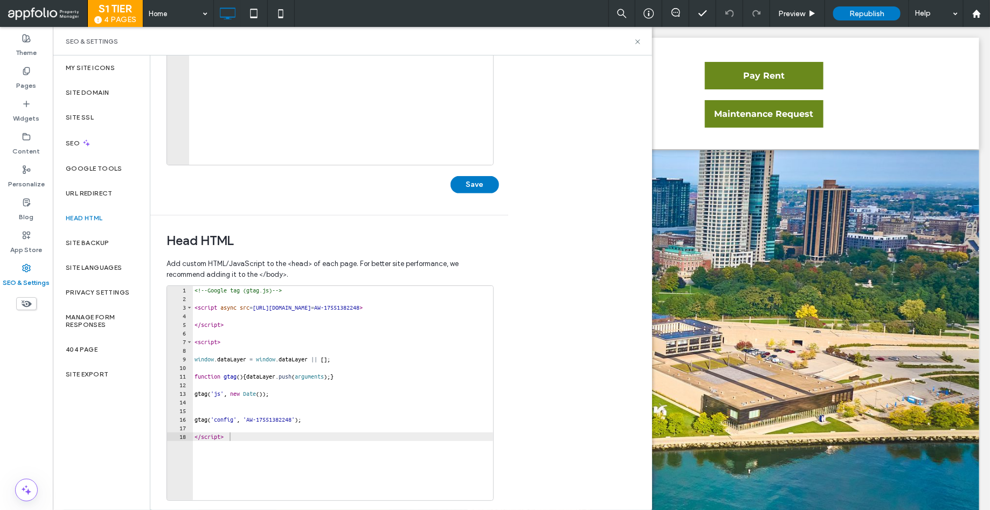
click at [577, 315] on div "Body end HTML Enter your own custom HTML/​JavaScript to be added just before th…" at bounding box center [401, 283] width 502 height 455
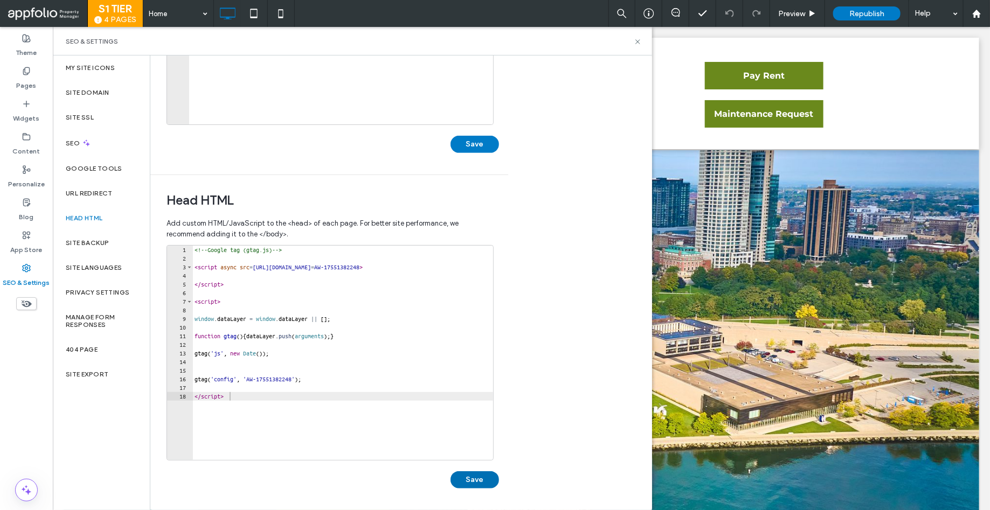
click at [479, 481] on button "Save" at bounding box center [475, 480] width 49 height 17
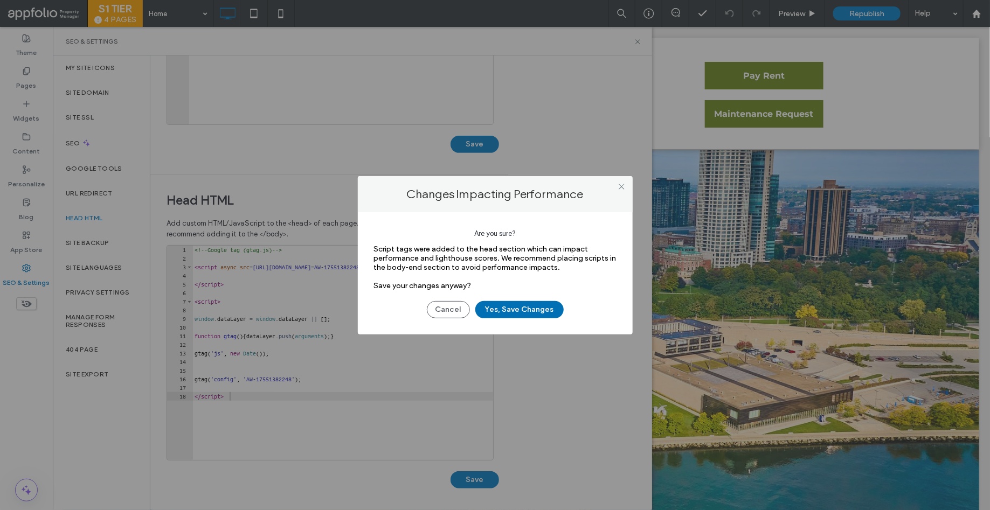
click at [514, 313] on button "Yes, Save Changes" at bounding box center [519, 309] width 88 height 17
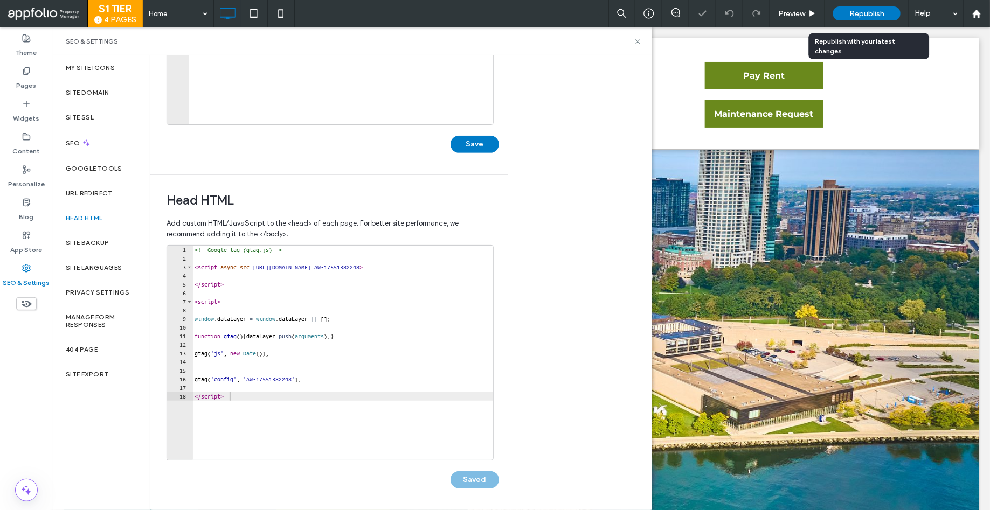
scroll to position [0, 0]
click at [858, 13] on span "Republish" at bounding box center [866, 13] width 35 height 9
